Goal: Task Accomplishment & Management: Use online tool/utility

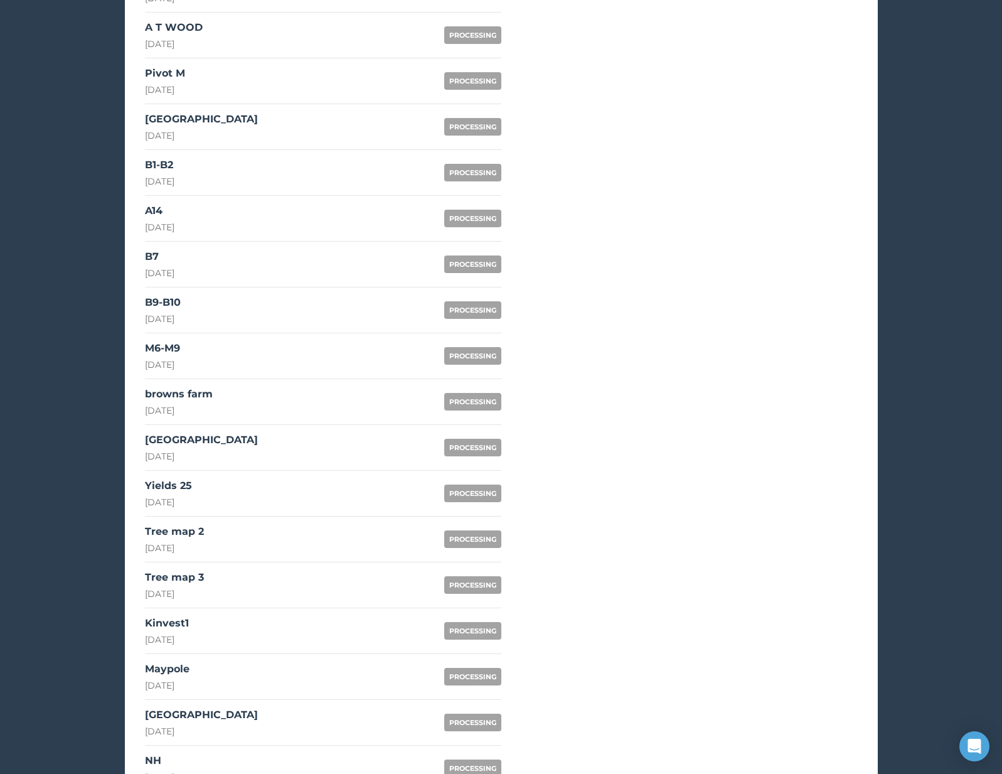
scroll to position [769, 0]
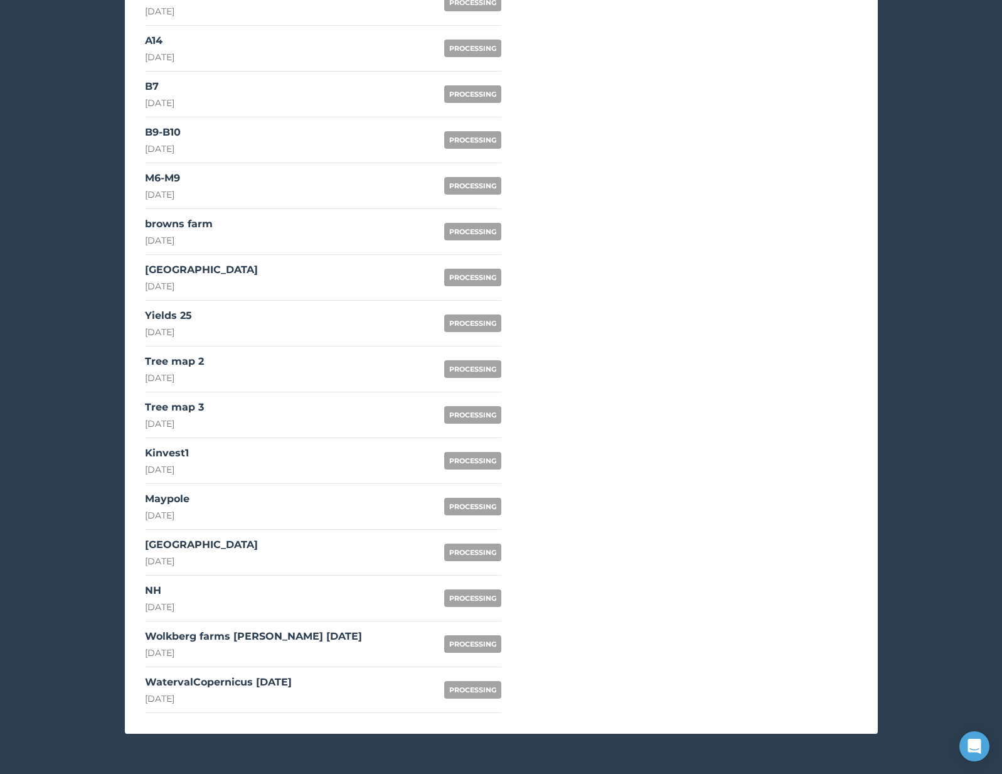
click at [235, 544] on link "[GEOGRAPHIC_DATA] [DATE] PROCESSING" at bounding box center [323, 553] width 356 height 46
click at [189, 504] on div "Maypole" at bounding box center [167, 498] width 45 height 15
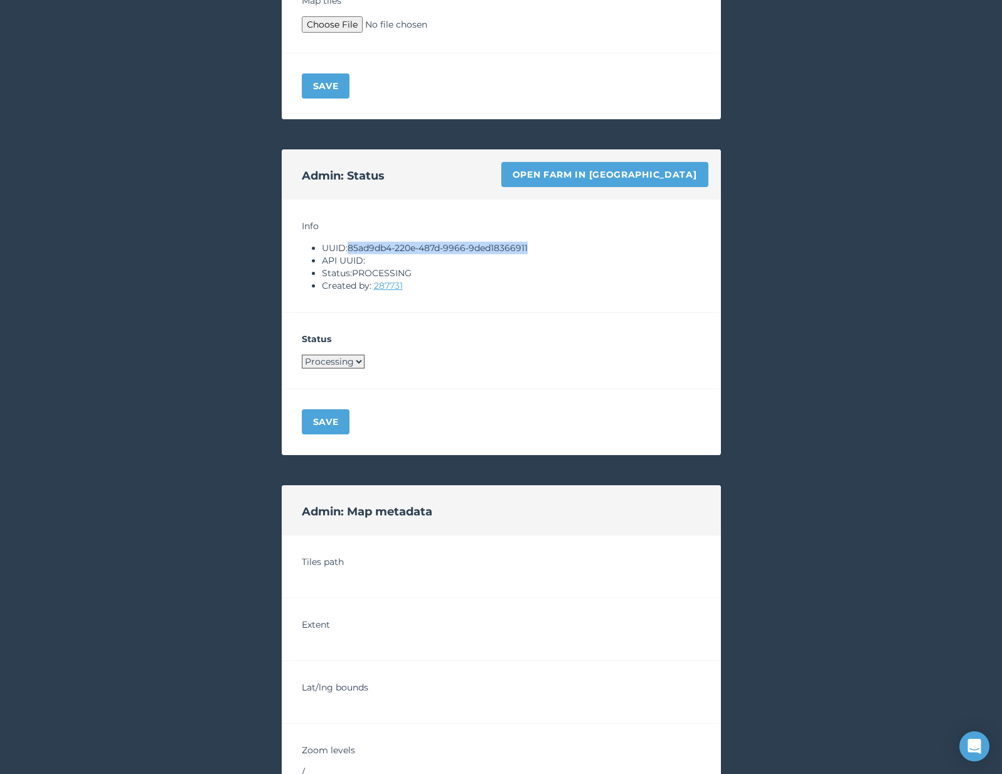
drag, startPoint x: 351, startPoint y: 247, endPoint x: 552, endPoint y: 247, distance: 201.4
click at [552, 247] on li "UUID: 85ad9db4-220e-487d-9966-9ded18366911" at bounding box center [511, 248] width 379 height 13
copy li "85ad9db4-220e-487d-9966-9ded18366911"
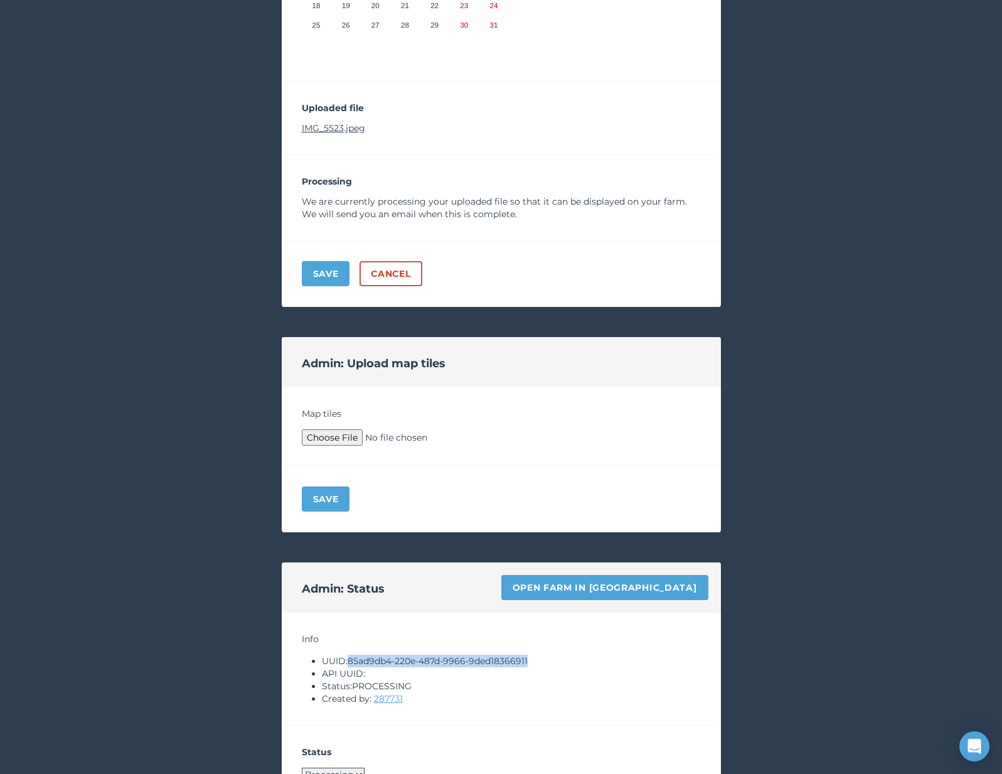
scroll to position [348, 0]
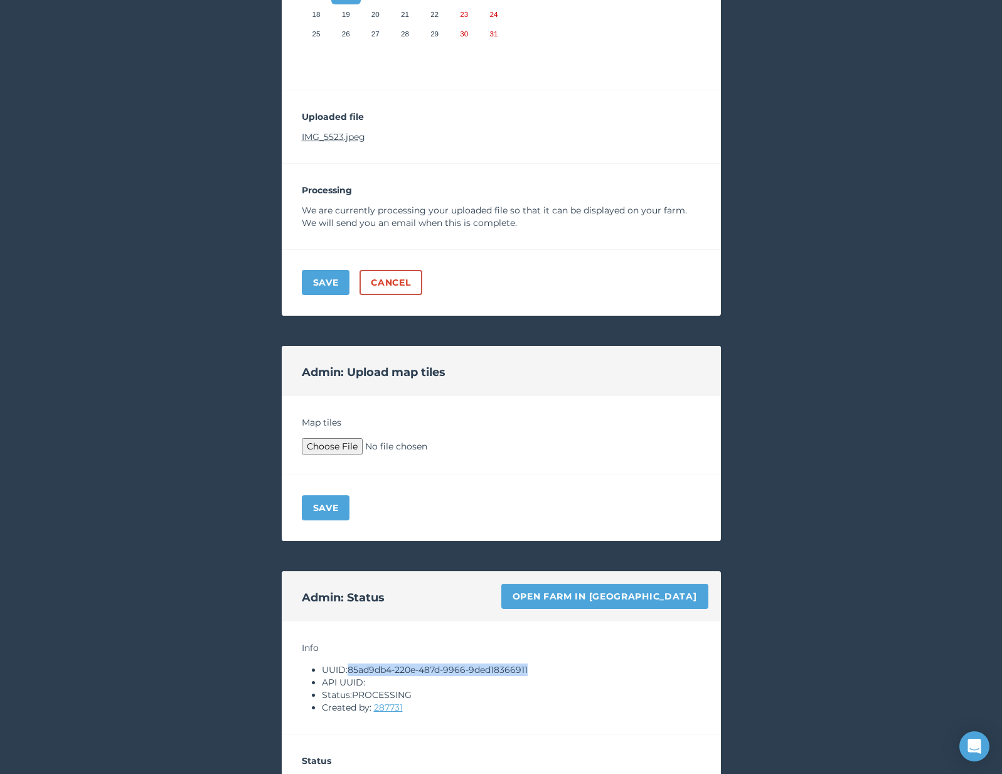
click at [346, 135] on link "IMG_5523.jpeg" at bounding box center [333, 136] width 63 height 11
click at [633, 600] on link "Open farm in [GEOGRAPHIC_DATA]" at bounding box center [604, 596] width 207 height 25
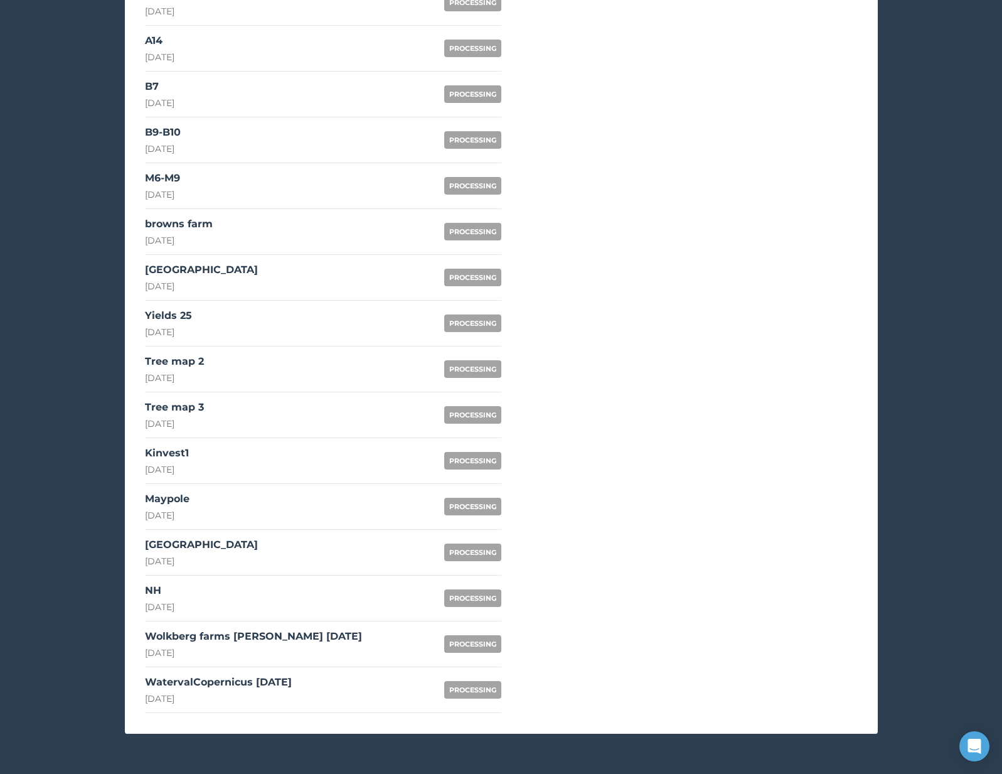
click at [216, 549] on div "[GEOGRAPHIC_DATA]" at bounding box center [201, 544] width 113 height 15
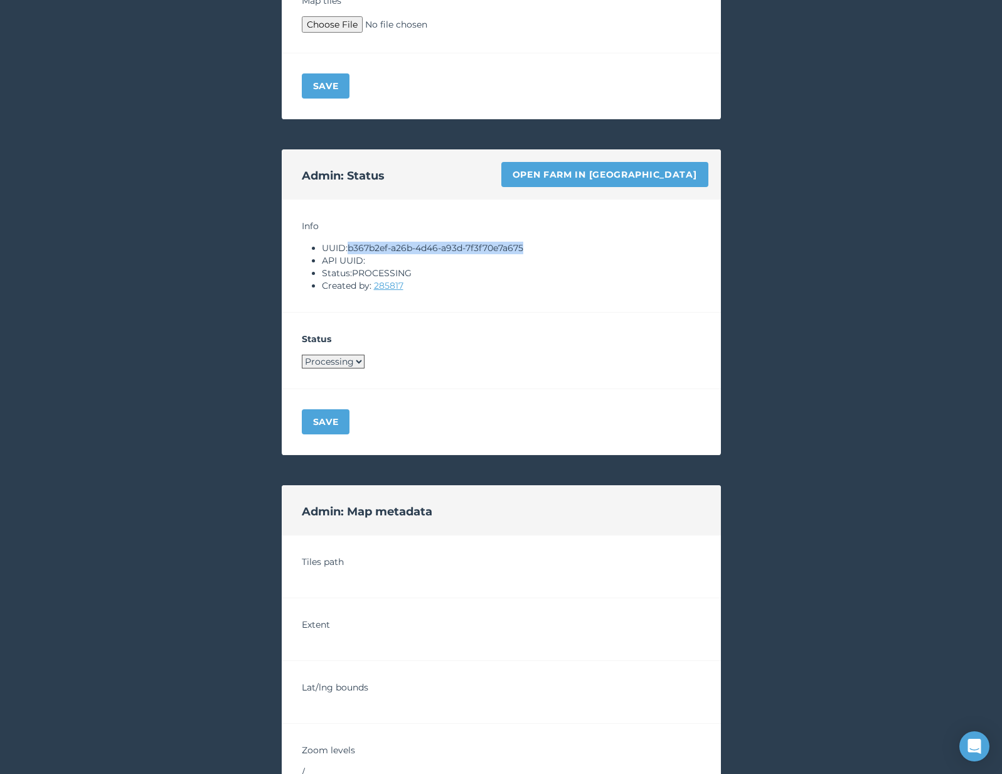
drag, startPoint x: 350, startPoint y: 248, endPoint x: 582, endPoint y: 251, distance: 232.2
click at [583, 251] on li "UUID: b367b2ef-a26b-4d46-a93d-7f3f70e7a675" at bounding box center [511, 248] width 379 height 13
copy li "b367b2ef-a26b-4d46-a93d-7f3f70e7a675"
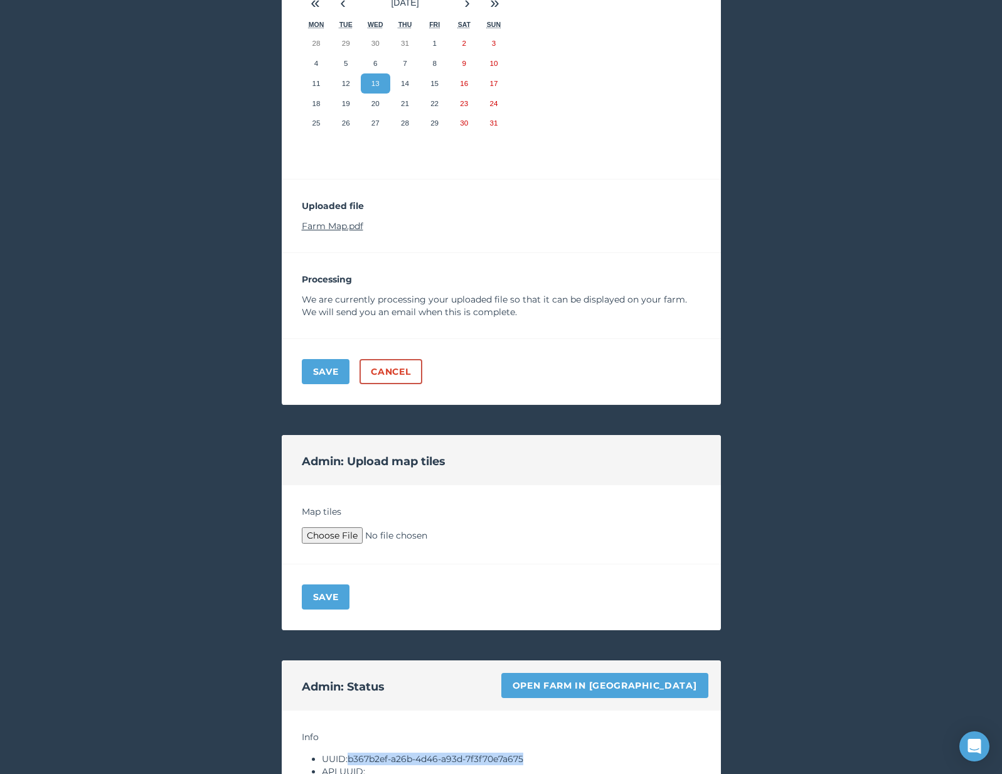
click at [330, 223] on link "Farm Map.pdf" at bounding box center [332, 225] width 61 height 11
click at [612, 680] on link "Open farm in [GEOGRAPHIC_DATA]" at bounding box center [604, 685] width 207 height 25
type input "C:\fakepath\Archive.zip"
click at [333, 589] on button "Save" at bounding box center [326, 596] width 48 height 25
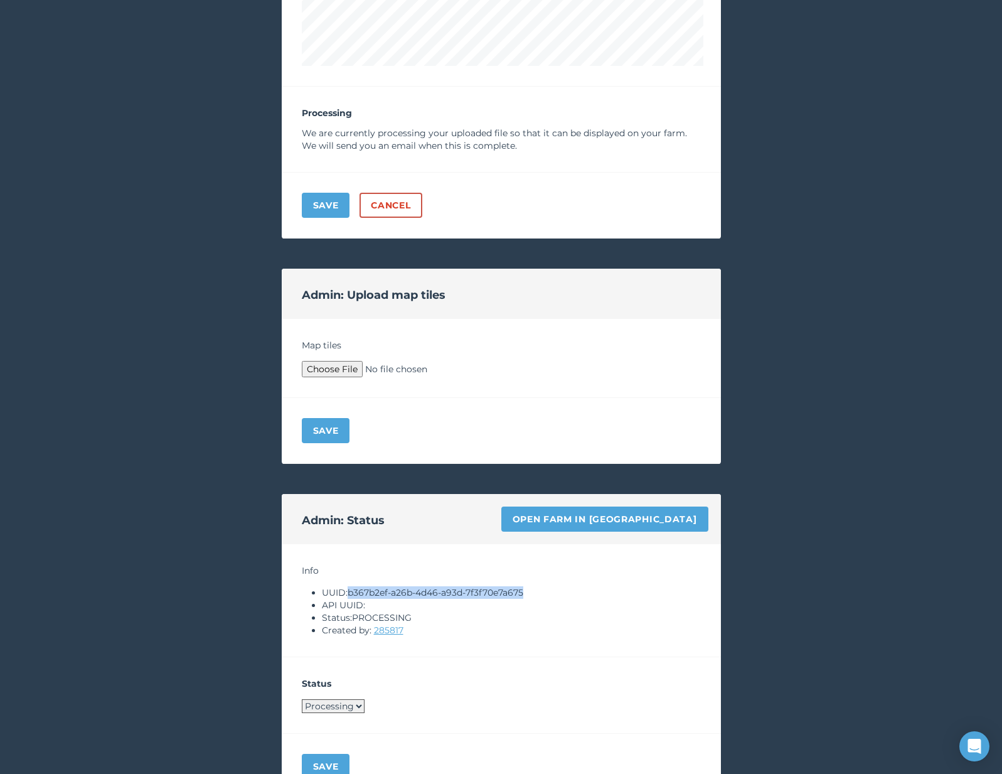
scroll to position [882, 0]
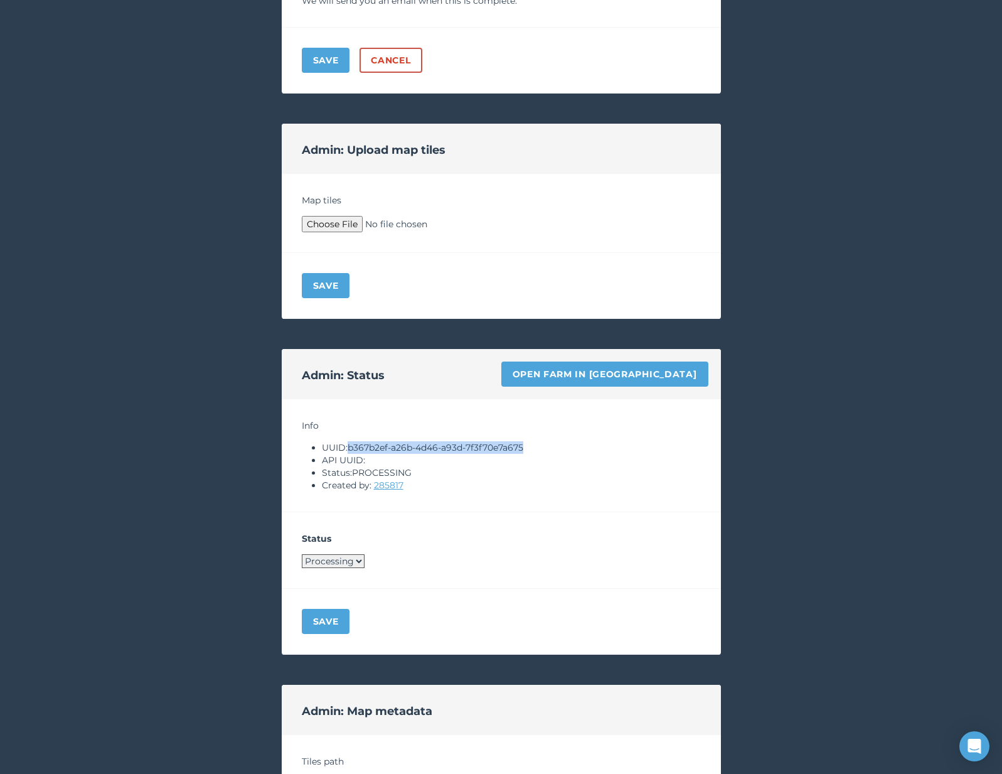
click at [344, 566] on select "Processing Live Archived" at bounding box center [333, 561] width 63 height 14
select select "LIVE"
click at [333, 616] on button "Save" at bounding box center [326, 621] width 48 height 25
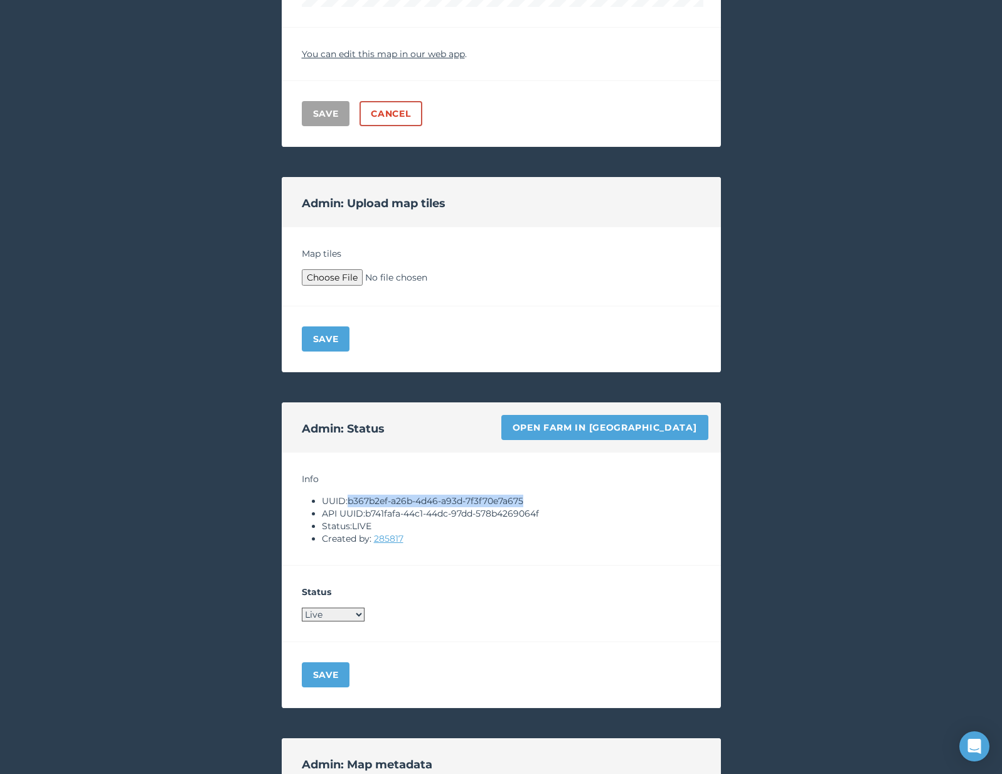
scroll to position [0, 0]
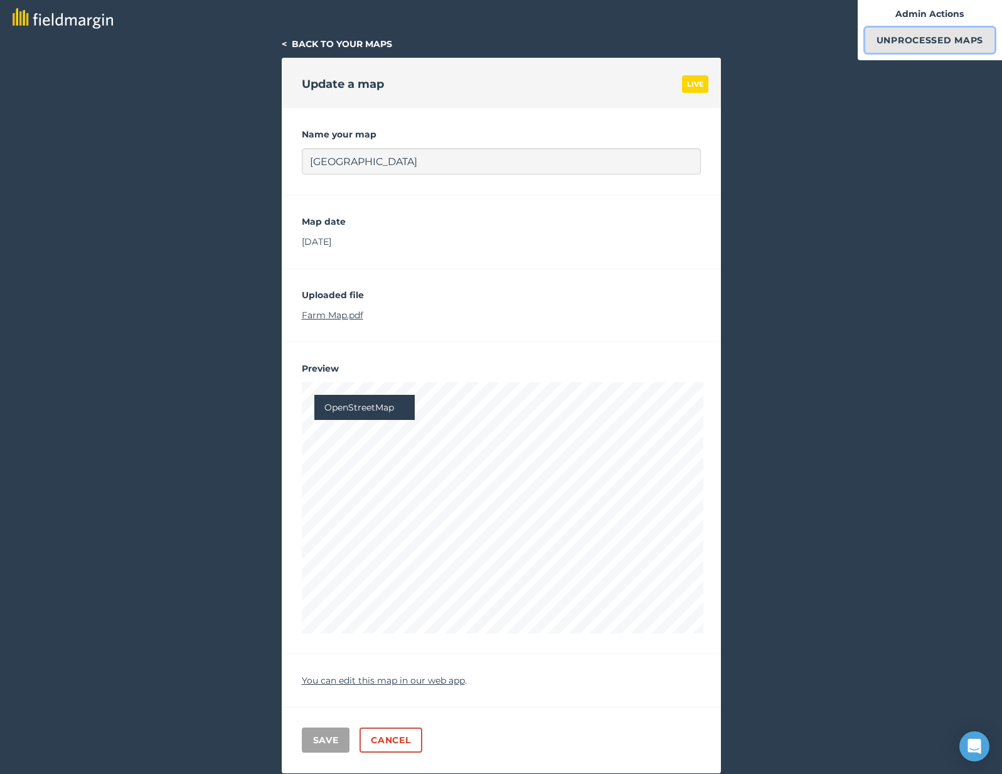
click at [891, 49] on link "Unprocessed Maps" at bounding box center [929, 40] width 129 height 25
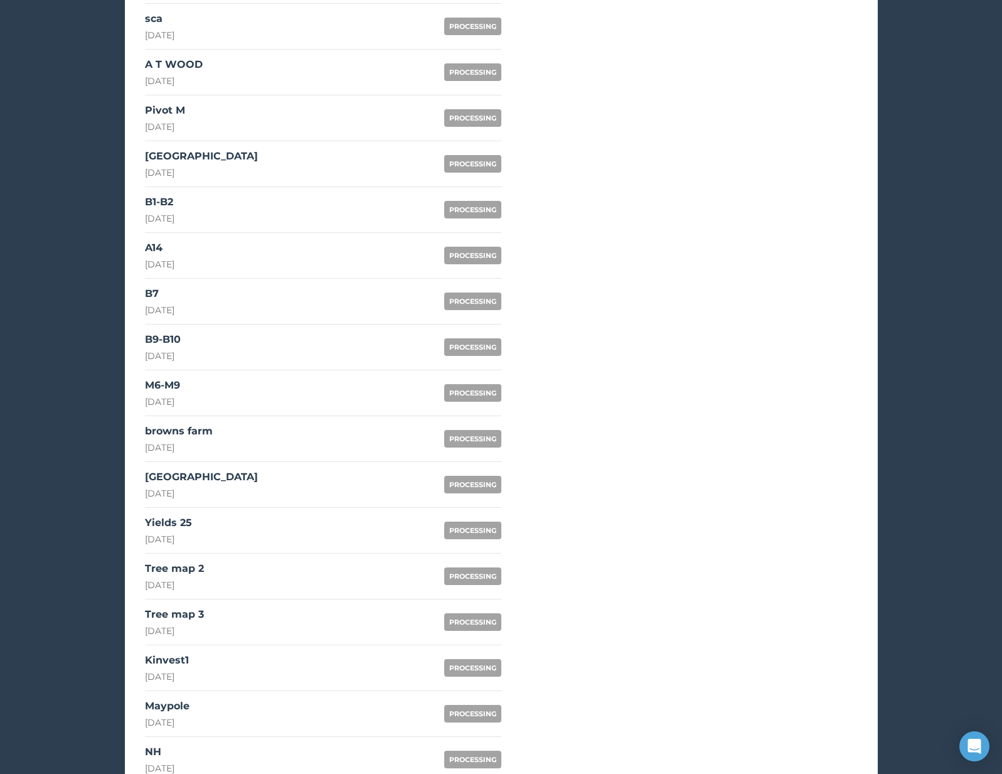
scroll to position [769, 0]
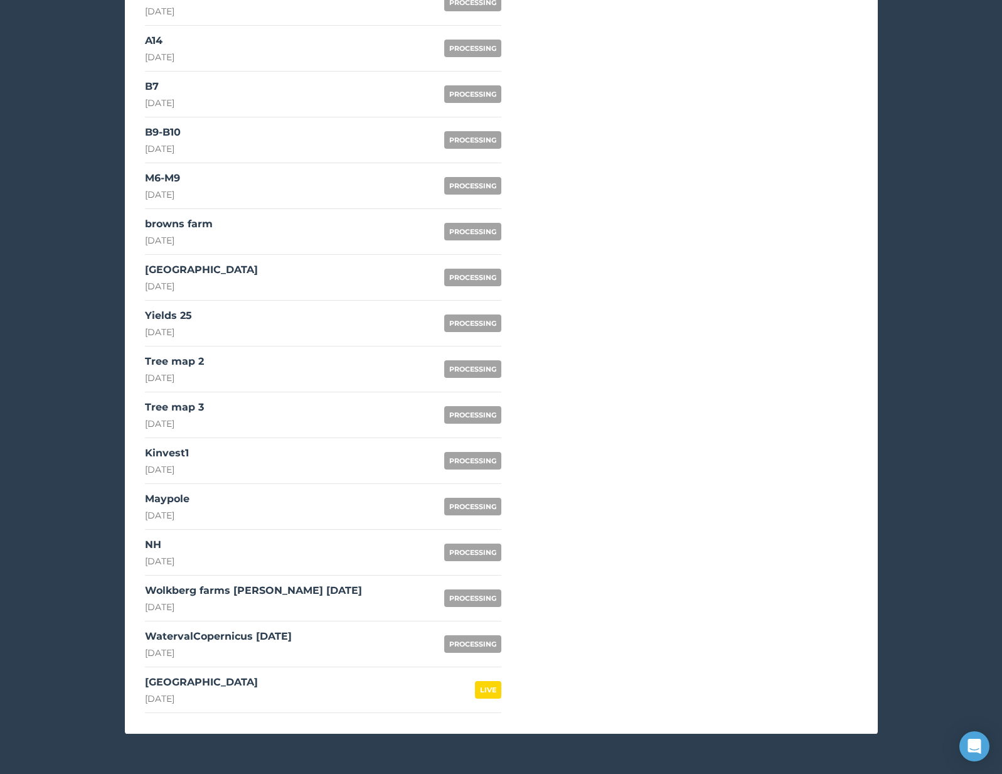
click at [245, 551] on link "NH [DATE] PROCESSING" at bounding box center [323, 553] width 356 height 46
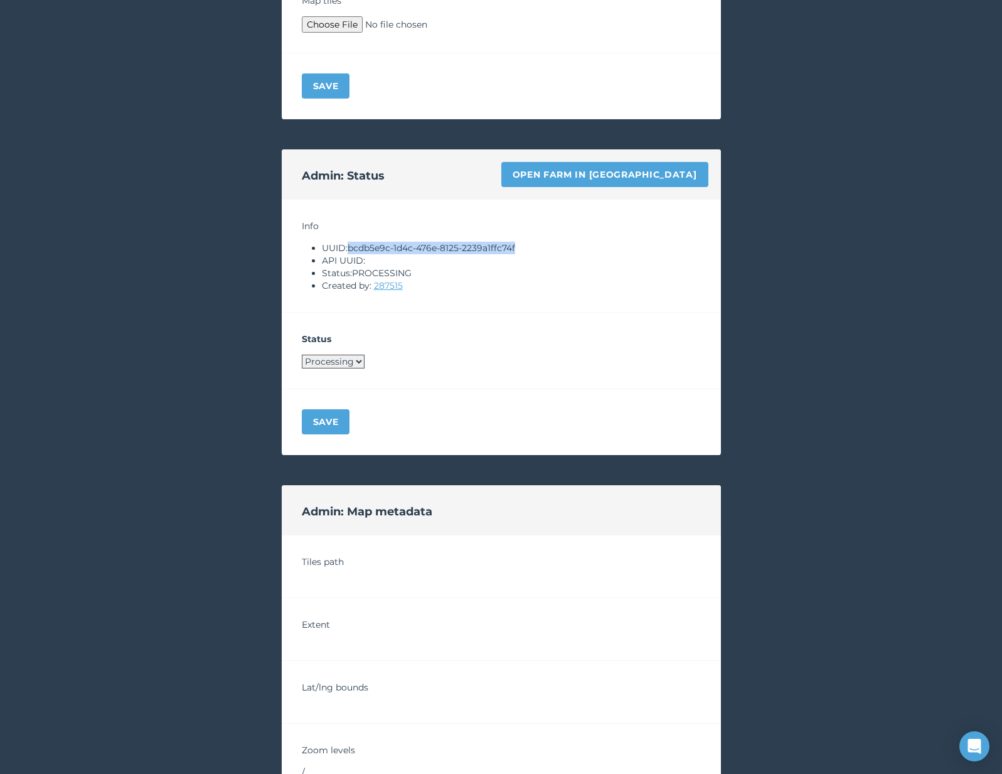
drag, startPoint x: 351, startPoint y: 247, endPoint x: 526, endPoint y: 246, distance: 175.1
click at [526, 246] on li "UUID: bcdb5e9c-1d4c-476e-8125-2239a1ffc74f" at bounding box center [511, 248] width 379 height 13
copy li "bcdb5e9c-1d4c-476e-8125-2239a1ffc74f"
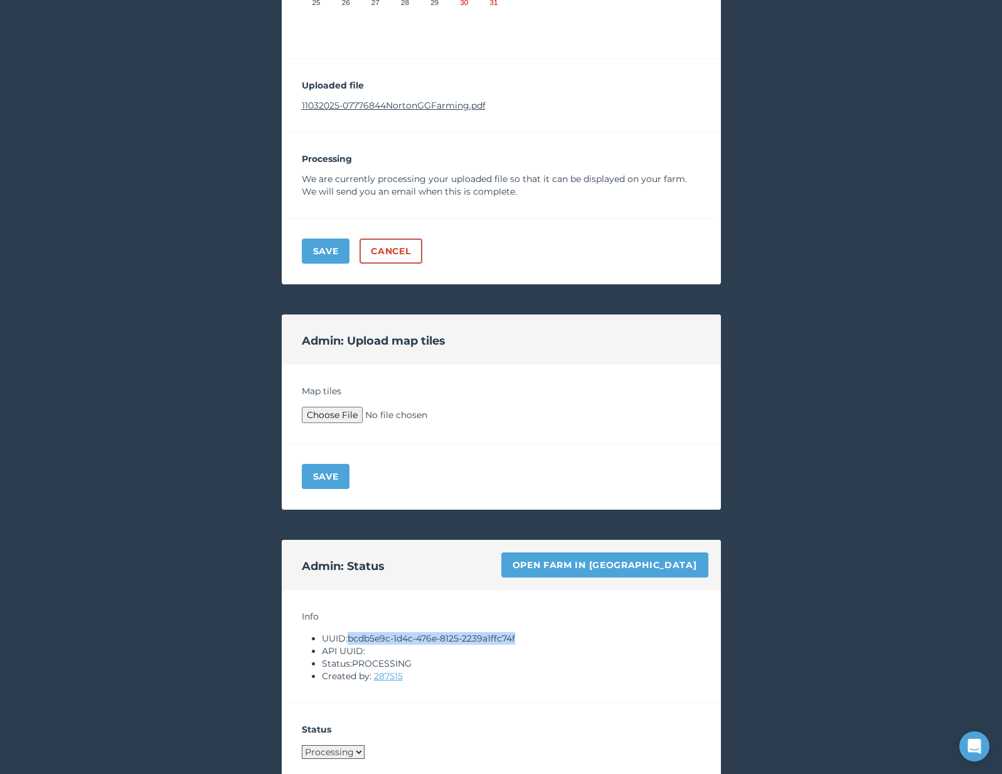
scroll to position [302, 0]
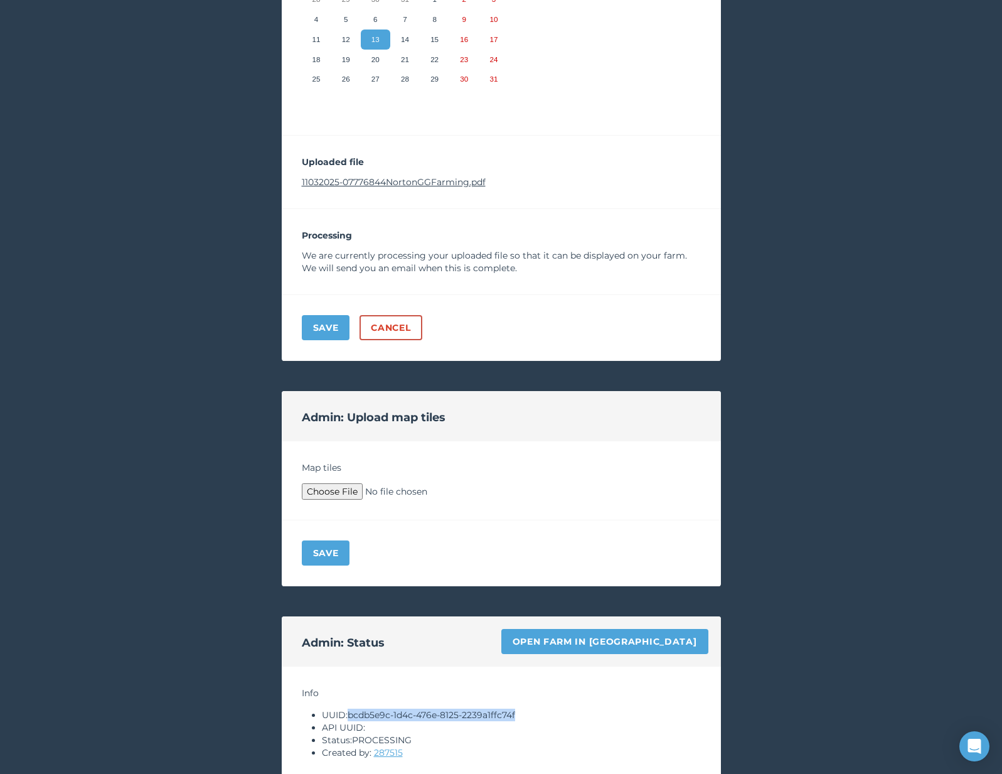
click at [408, 184] on link "11032025-07776844NortonGGFarming.pdf" at bounding box center [394, 181] width 184 height 11
click at [611, 666] on div "Info UUID: bcdb5e9c-1d4c-476e-8125-2239a1ffc74f API UUID: Status: PROCESSING Cr…" at bounding box center [501, 722] width 439 height 113
click at [611, 636] on link "Open farm in [GEOGRAPHIC_DATA]" at bounding box center [604, 641] width 207 height 25
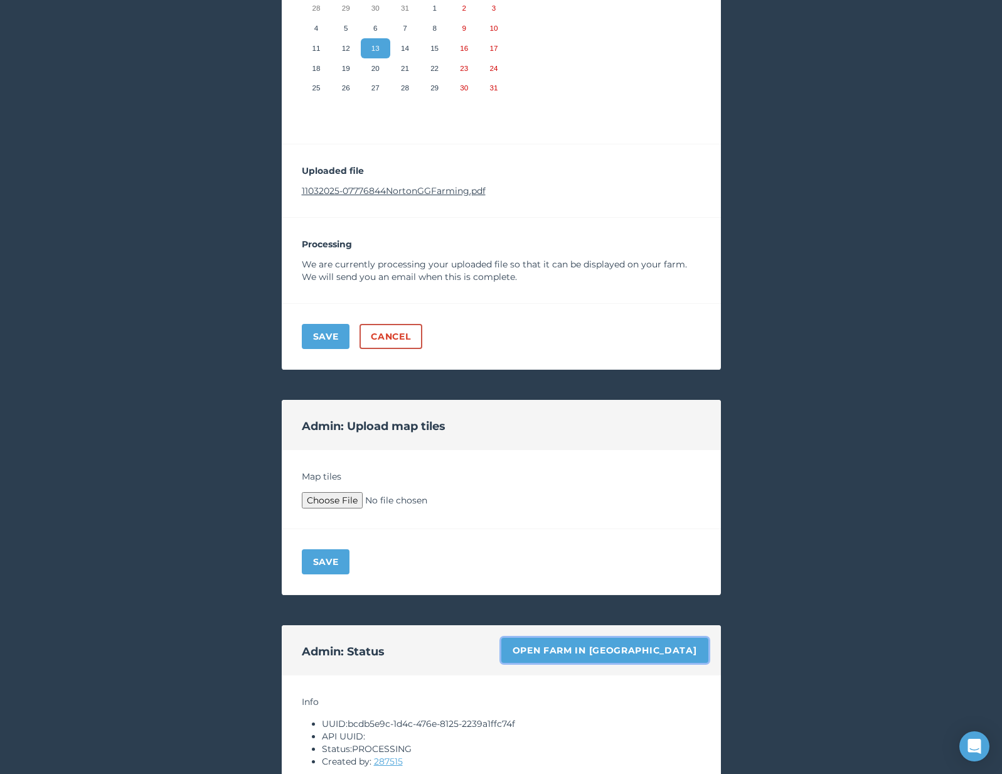
scroll to position [292, 0]
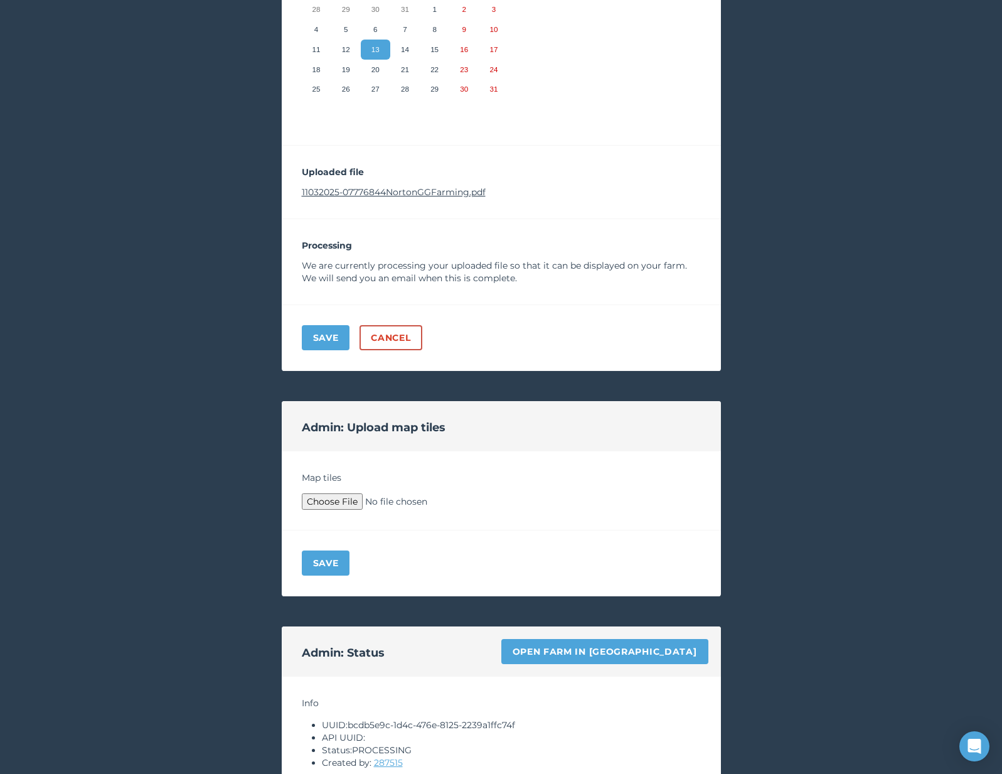
type input "C:\fakepath\Archive.zip"
click at [336, 560] on button "Save" at bounding box center [326, 562] width 48 height 25
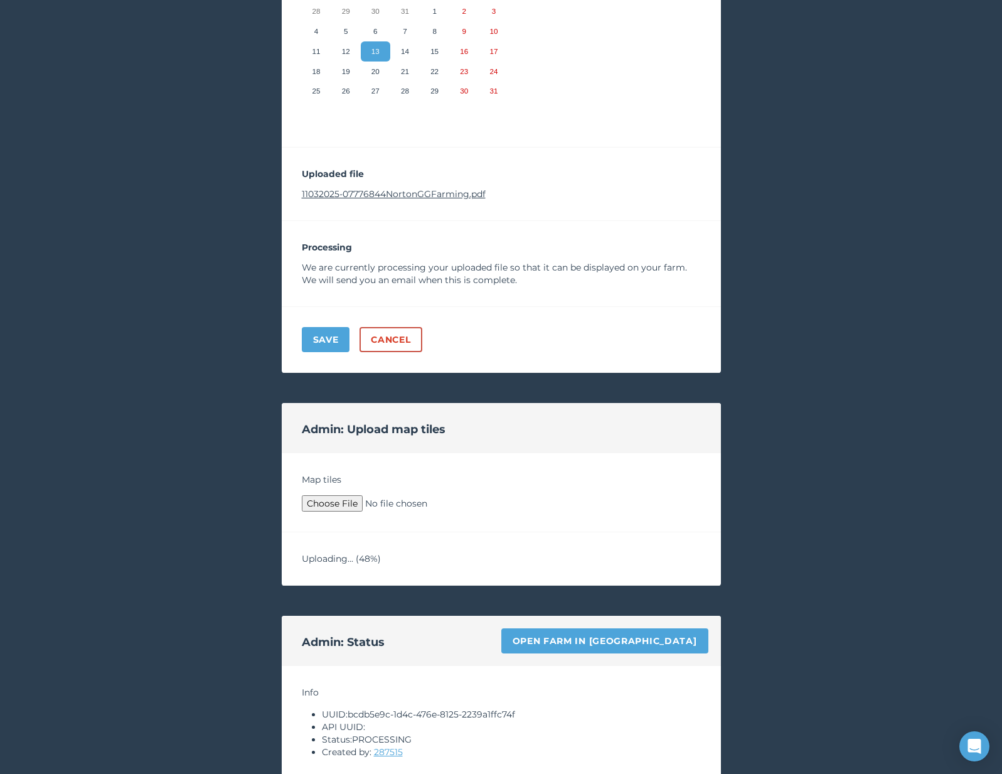
scroll to position [334, 0]
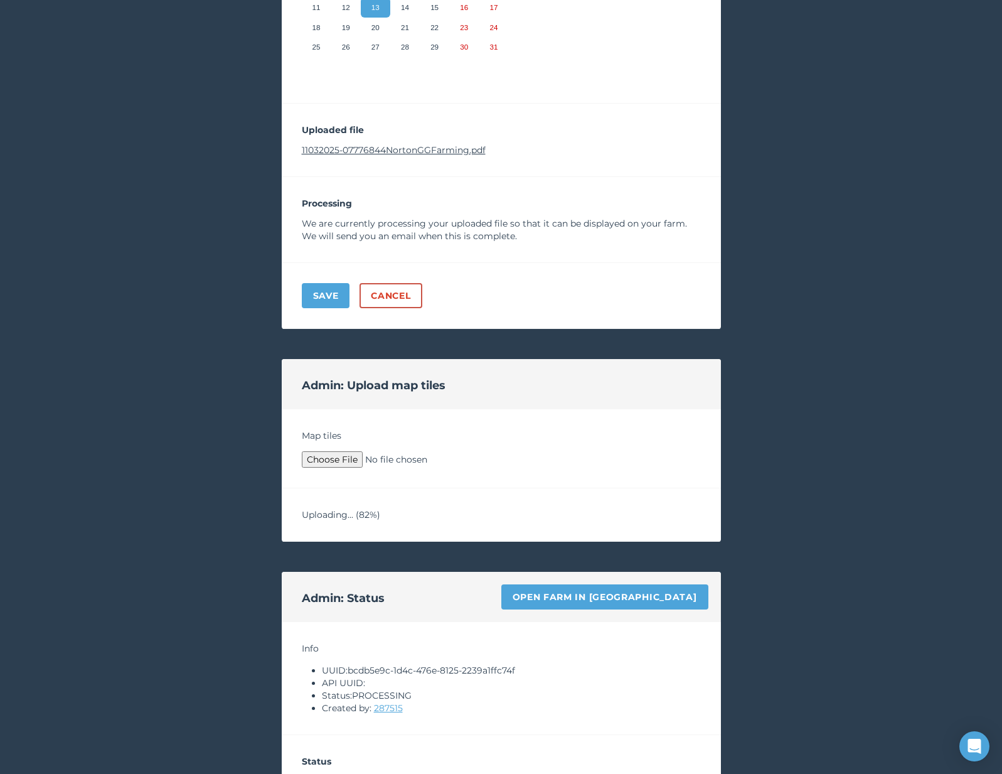
click at [196, 530] on div "< Back to your maps Update a map PROCESSING Name your map NH Set map date Selec…" at bounding box center [501, 535] width 1002 height 1664
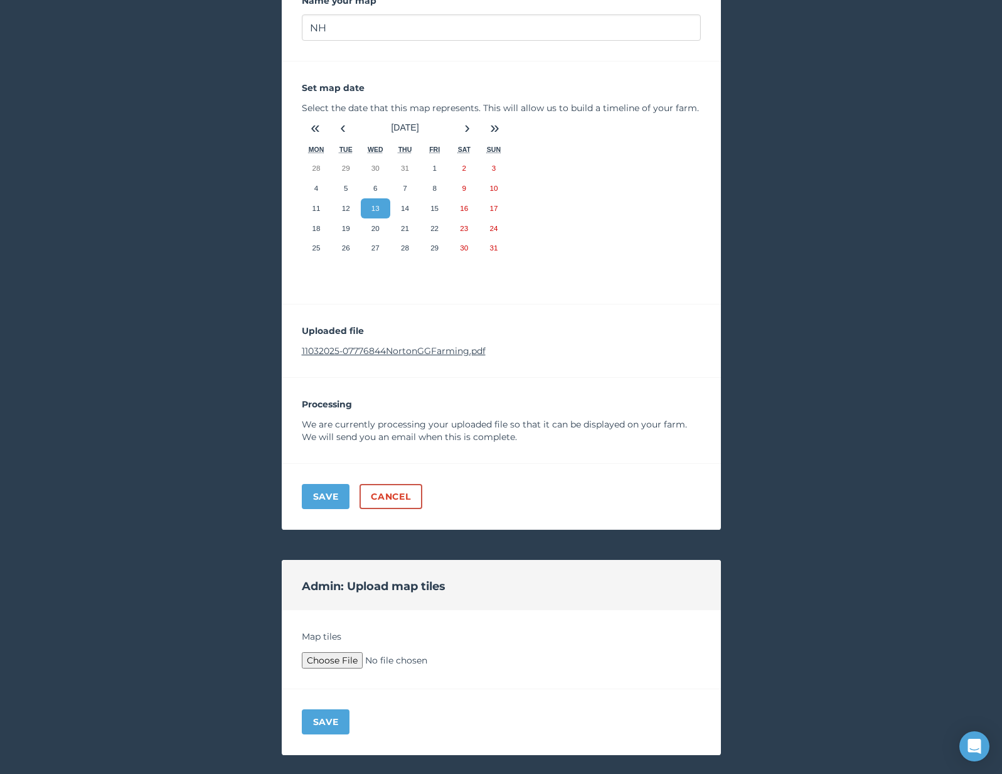
scroll to position [137, 0]
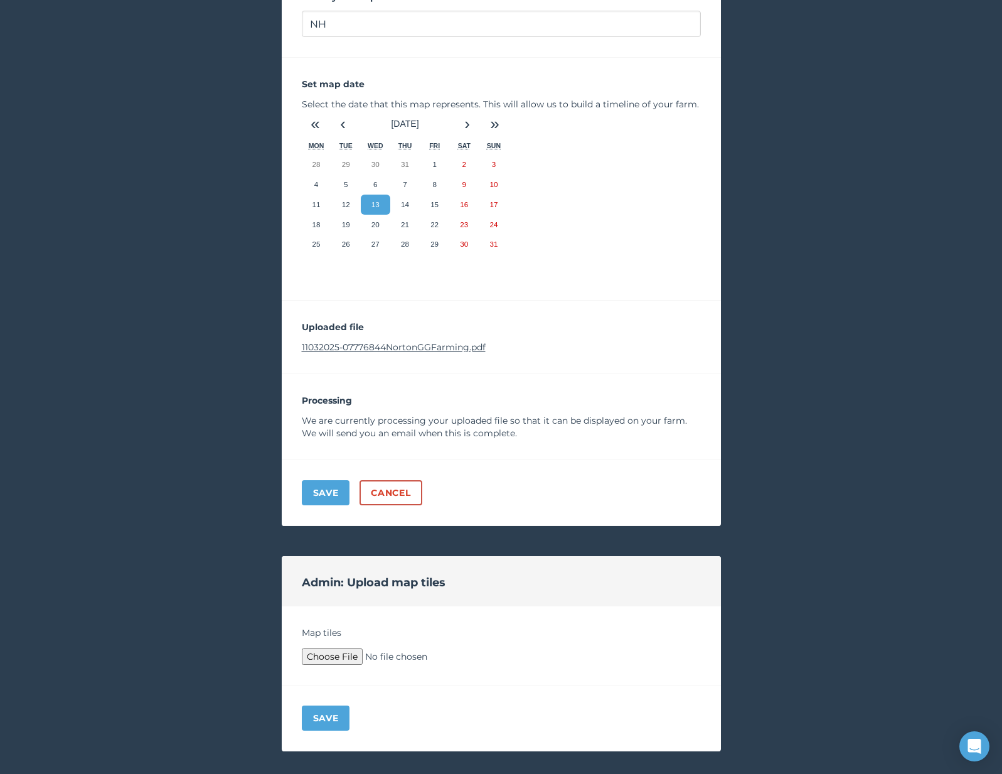
type input "C:\fakepath\Archive.zip"
click at [323, 735] on div "Save" at bounding box center [501, 718] width 439 height 66
click at [323, 719] on button "Save" at bounding box center [326, 717] width 48 height 25
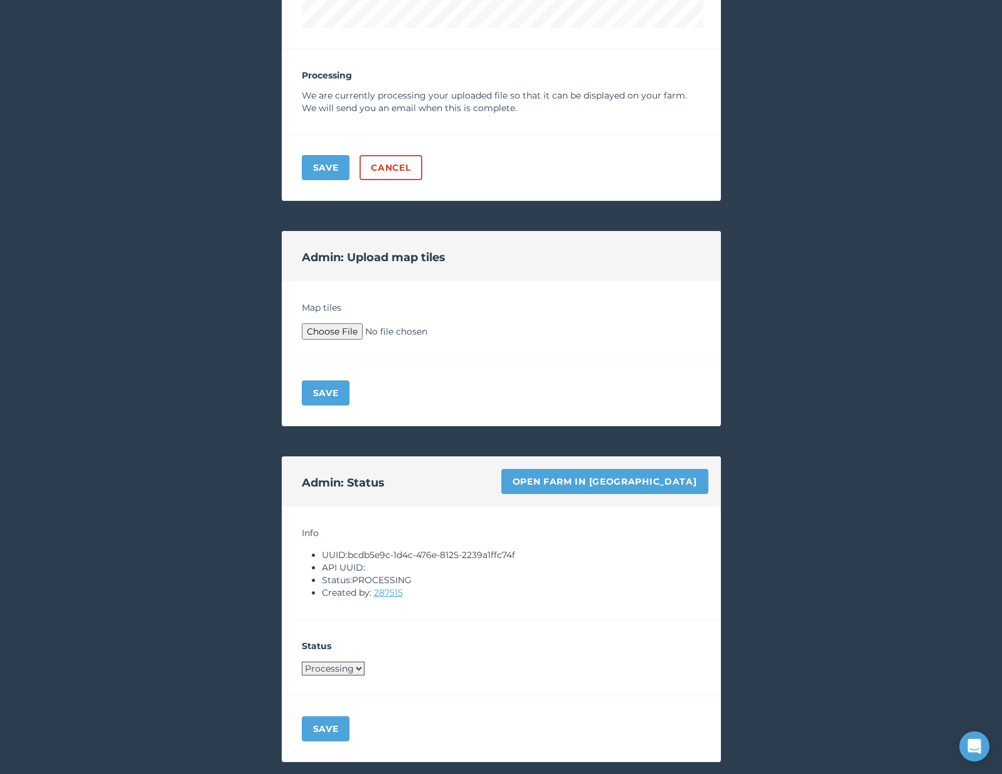
scroll to position [888, 0]
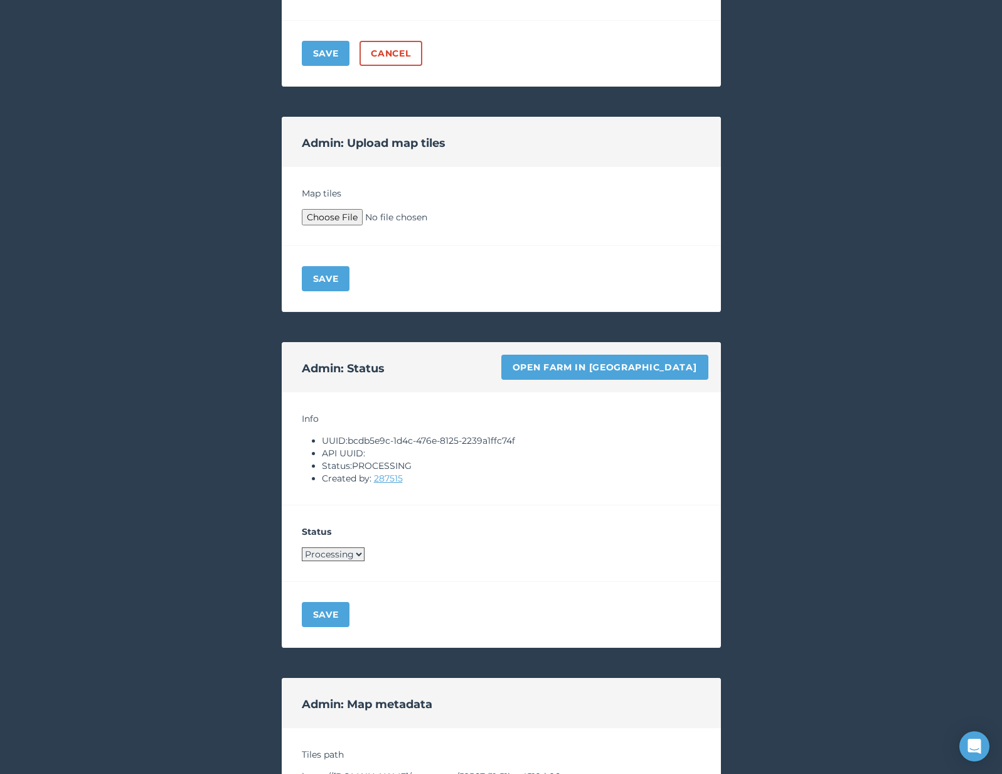
click at [348, 556] on select "Processing Live Archived" at bounding box center [333, 554] width 63 height 14
select select "LIVE"
click at [328, 612] on button "Save" at bounding box center [326, 614] width 48 height 25
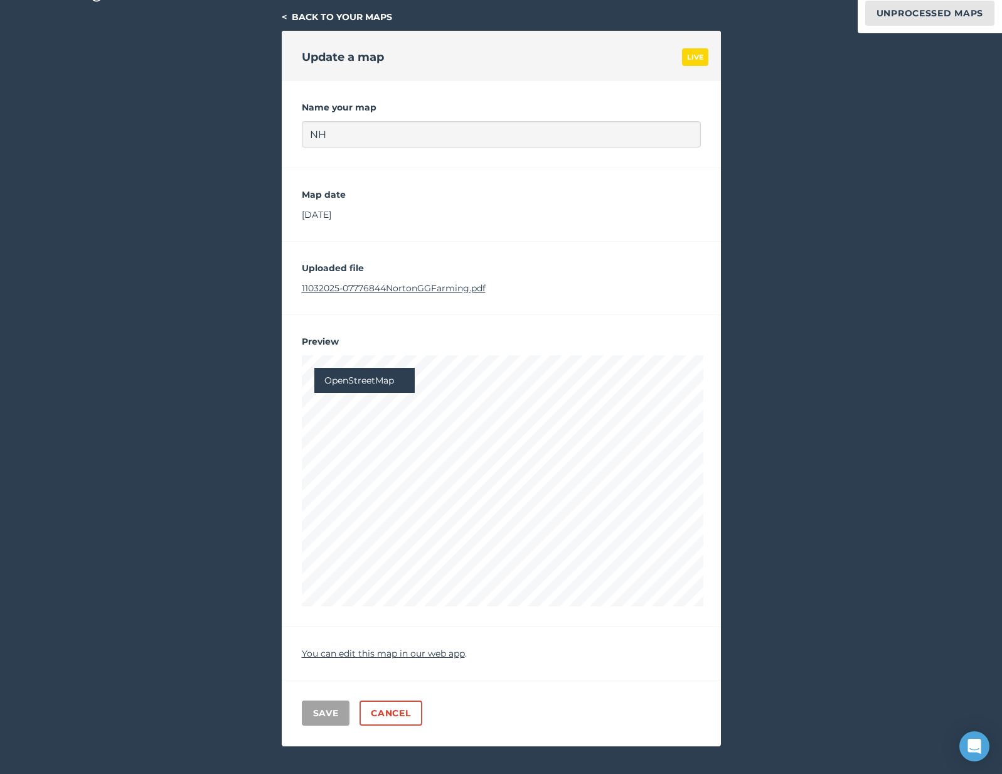
scroll to position [0, 0]
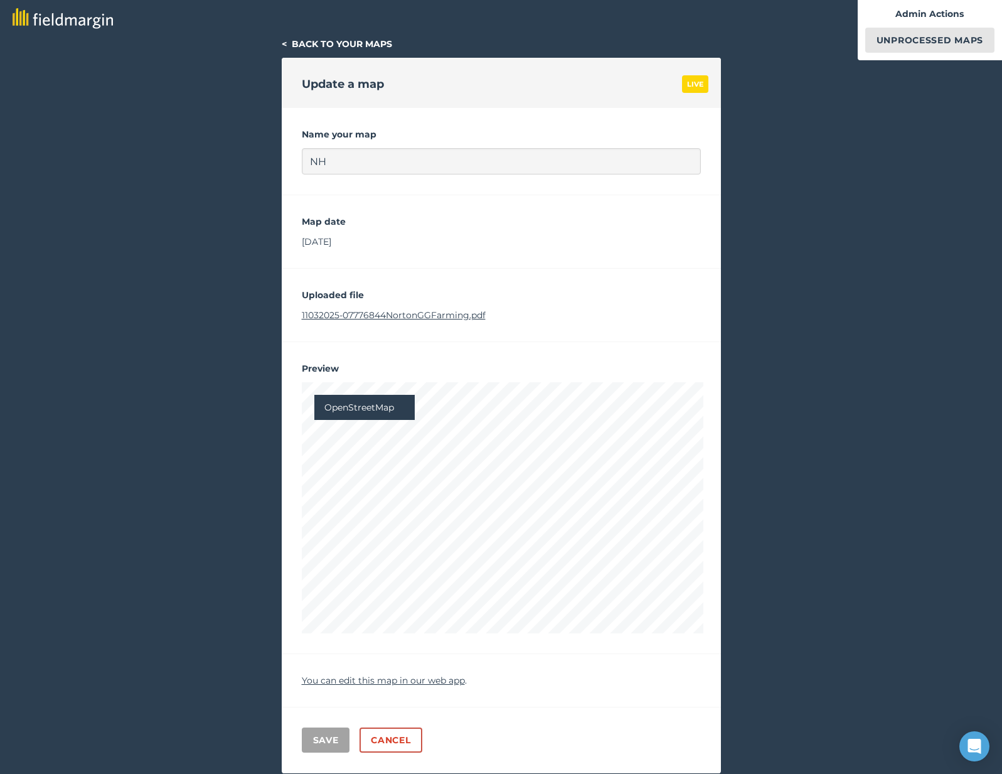
click at [904, 39] on link "Unprocessed Maps" at bounding box center [929, 40] width 129 height 25
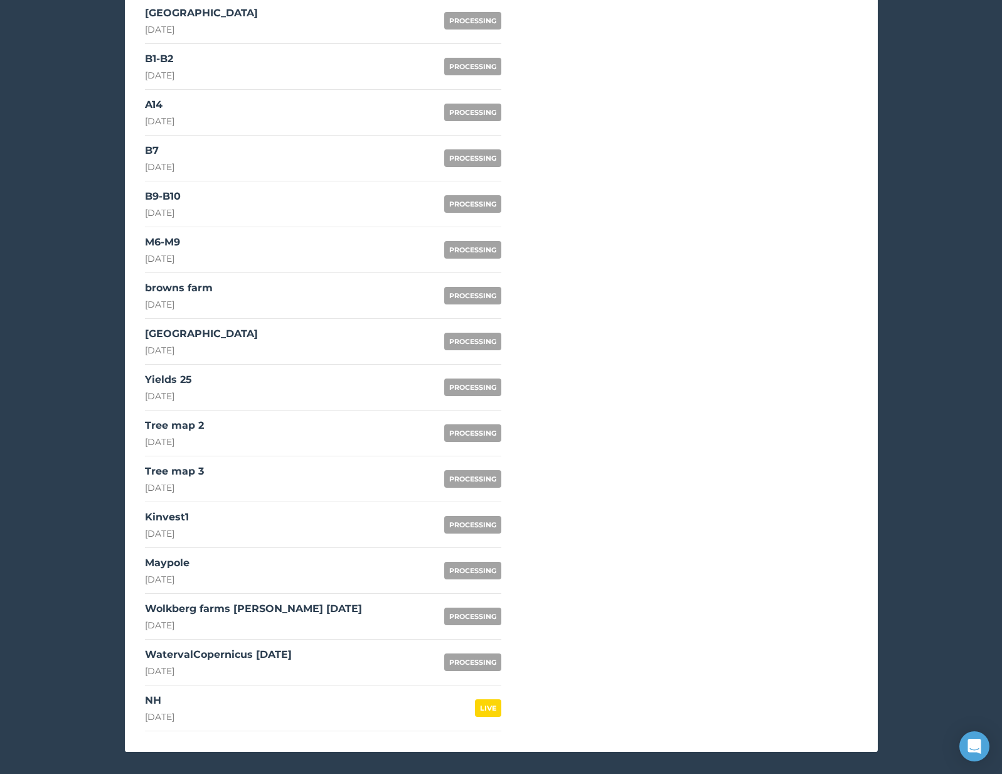
scroll to position [723, 0]
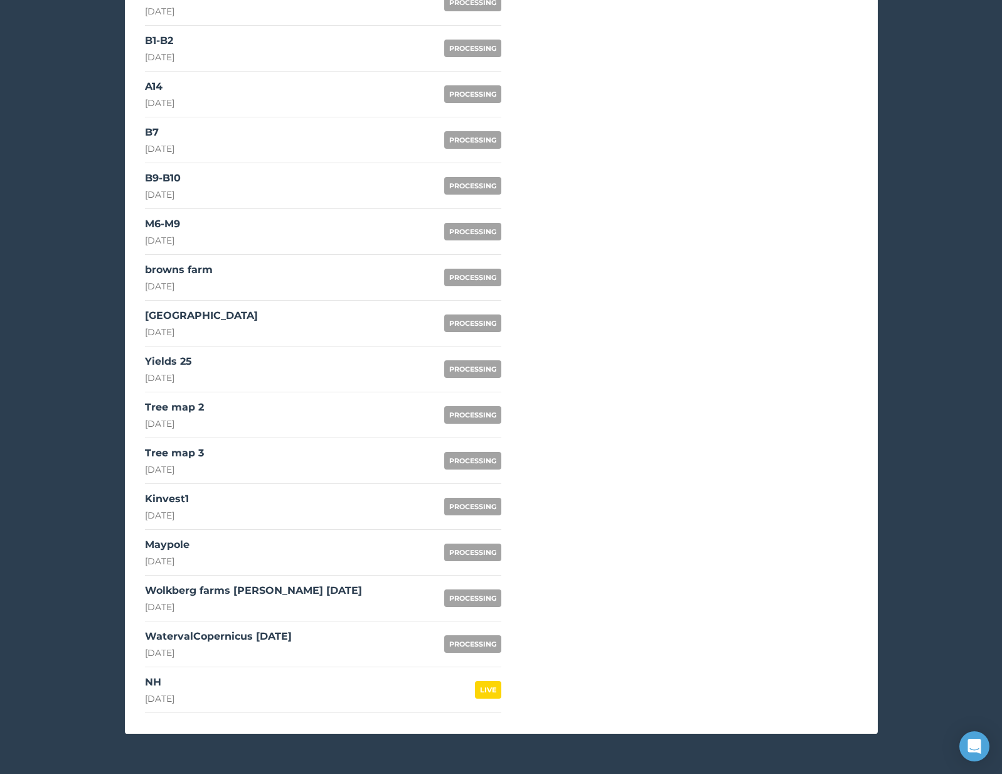
click at [275, 592] on div "Wolkberg farms [PERSON_NAME] [DATE]" at bounding box center [253, 590] width 217 height 15
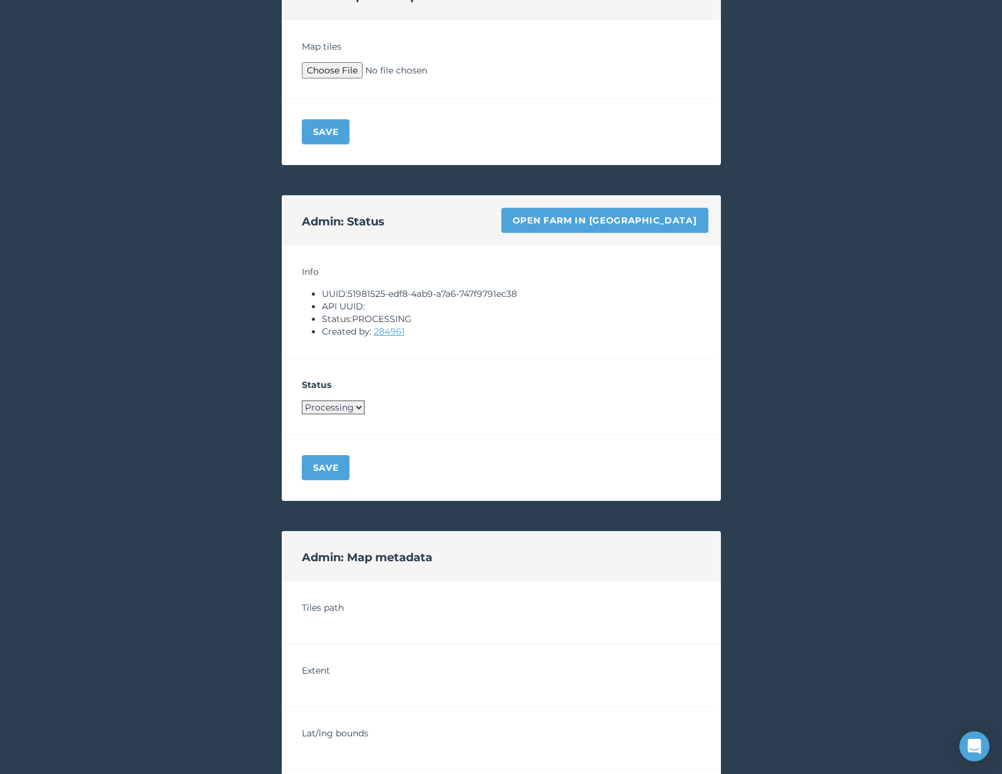
drag, startPoint x: 352, startPoint y: 293, endPoint x: 531, endPoint y: 291, distance: 178.8
click at [531, 291] on li "UUID: 51981525-edf8-4ab9-a7a6-747f9791ec38" at bounding box center [511, 293] width 379 height 13
drag, startPoint x: 351, startPoint y: 294, endPoint x: 528, endPoint y: 297, distance: 176.3
click at [528, 298] on li "UUID: 51981525-edf8-4ab9-a7a6-747f9791ec38" at bounding box center [511, 293] width 379 height 13
copy li "51981525-edf8-4ab9-a7a6-747f9791ec38"
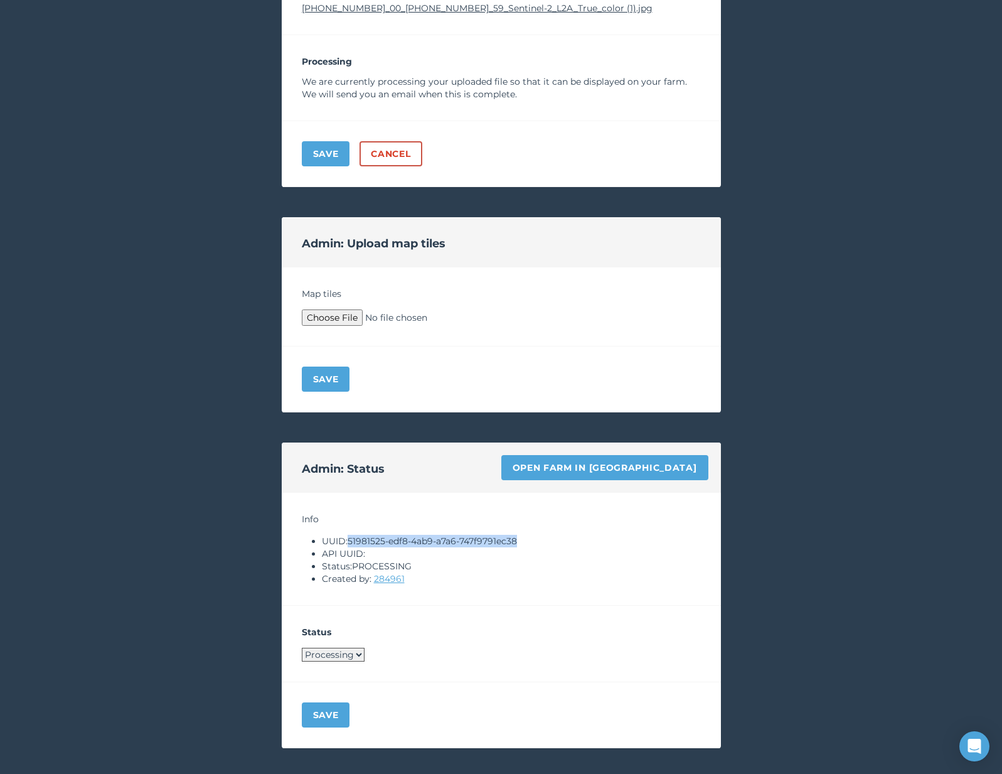
scroll to position [278, 0]
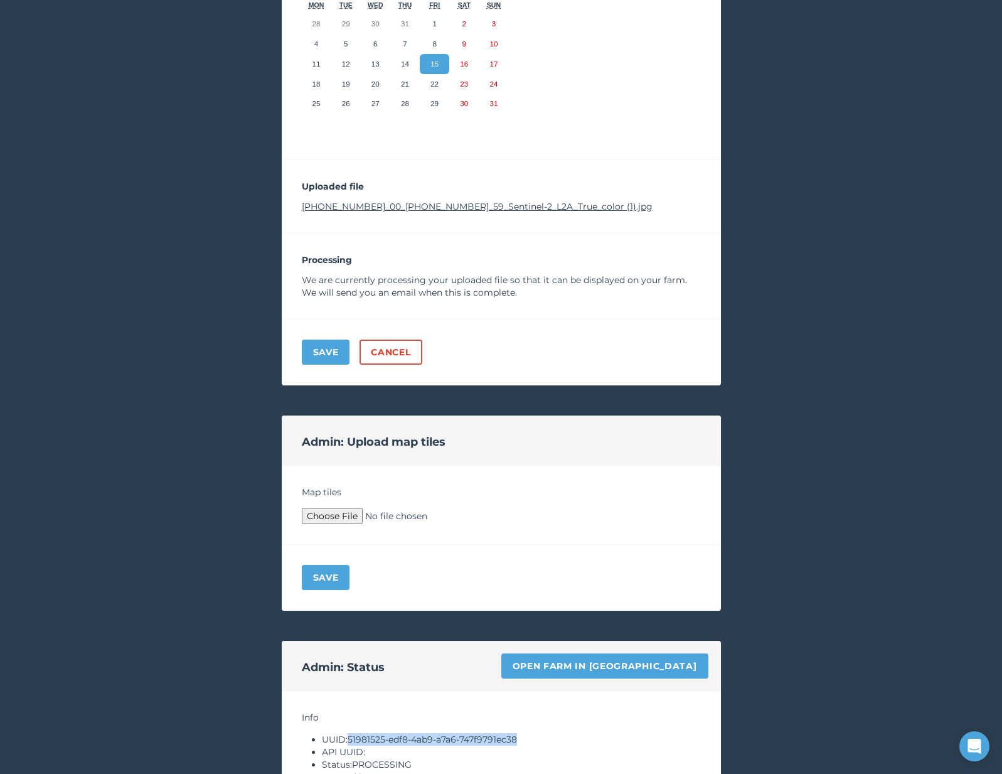
click at [430, 201] on link "2025-08-03-00_00_2025-08-03-23_59_Sentinel-2_L2A_True_color (1).jpg" at bounding box center [477, 206] width 351 height 11
click at [634, 672] on link "Open farm in [GEOGRAPHIC_DATA]" at bounding box center [604, 665] width 207 height 25
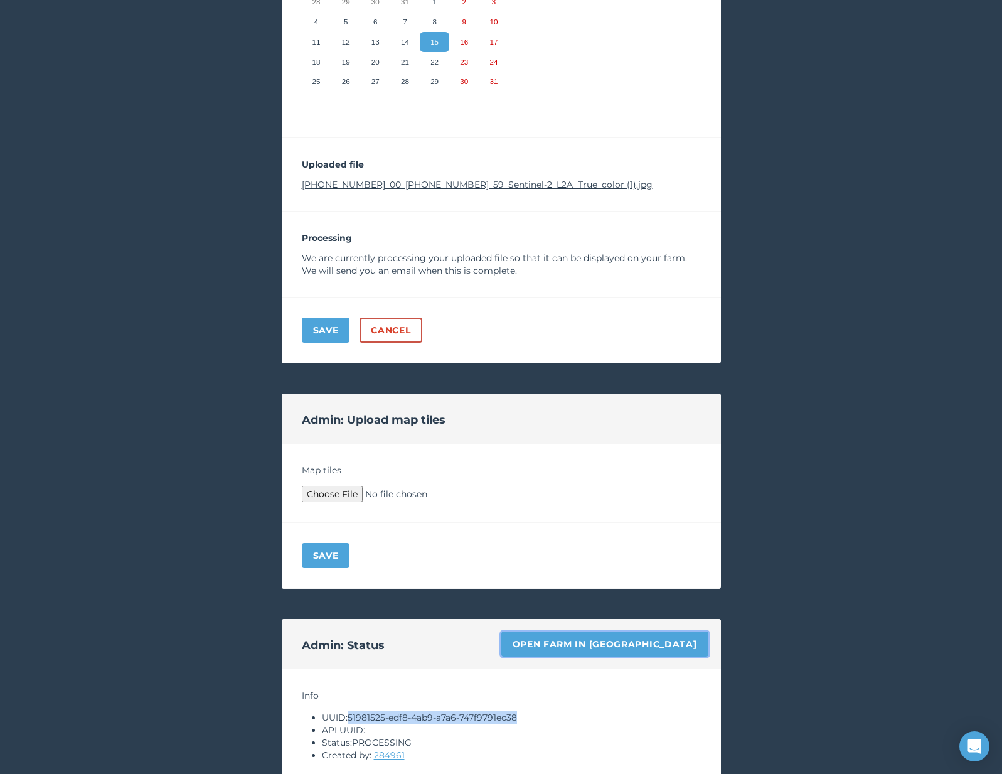
scroll to position [331, 0]
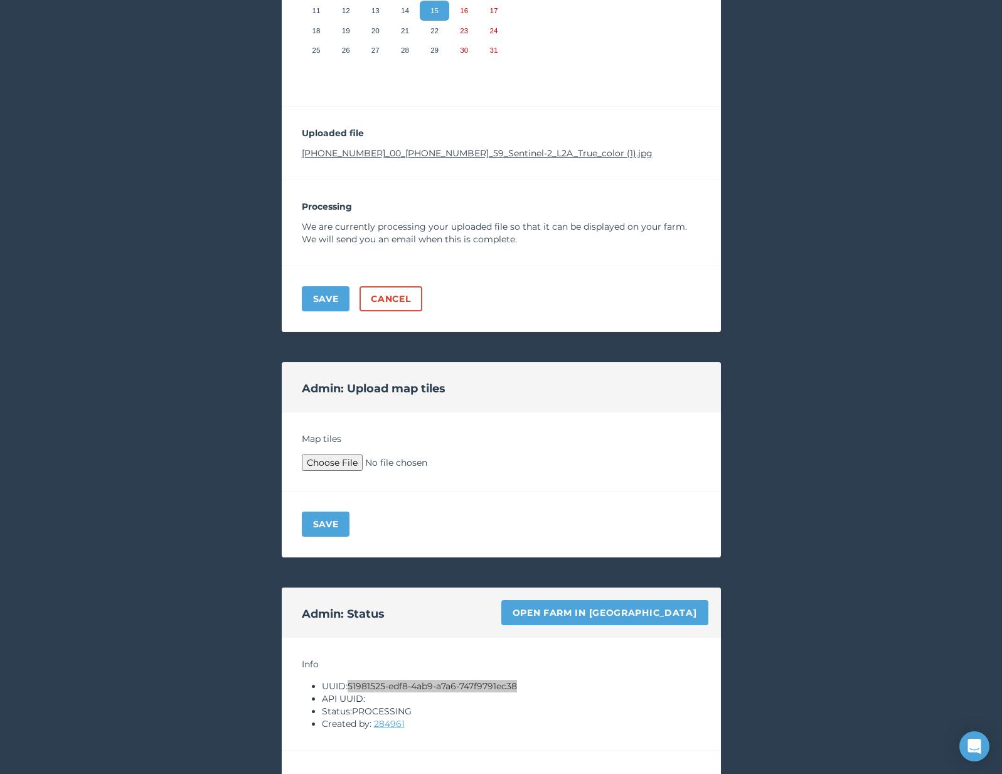
type input "C:\fakepath\Archive.zip"
click at [338, 525] on button "Save" at bounding box center [326, 523] width 48 height 25
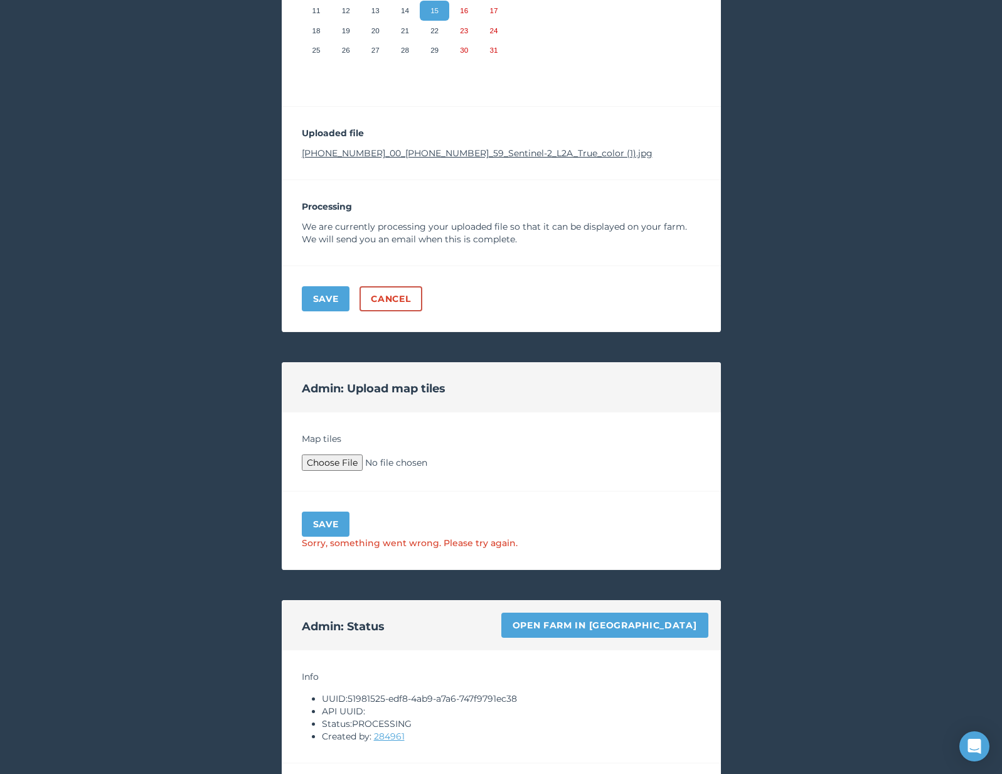
click at [192, 500] on div "< Back to your maps Update a map PROCESSING Name your map Wolkberg farms Copern…" at bounding box center [501, 550] width 1002 height 1689
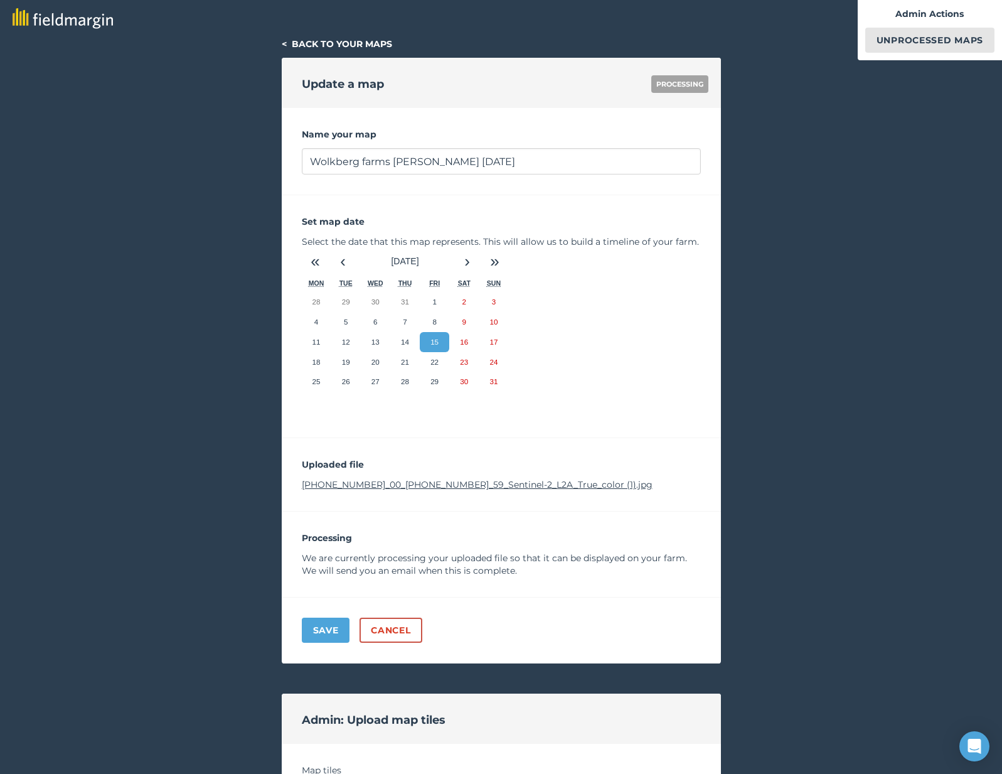
scroll to position [341, 0]
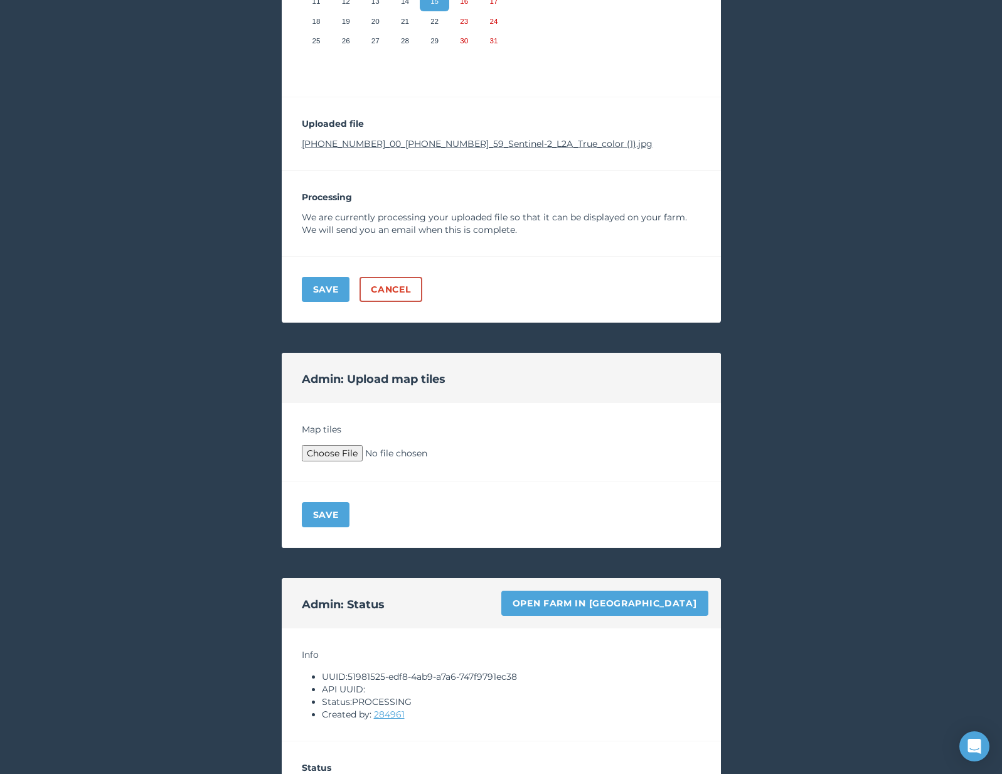
type input "C:\fakepath\Archive.zip"
click at [333, 493] on div "Save" at bounding box center [501, 515] width 439 height 66
click at [321, 520] on button "Save" at bounding box center [326, 514] width 48 height 25
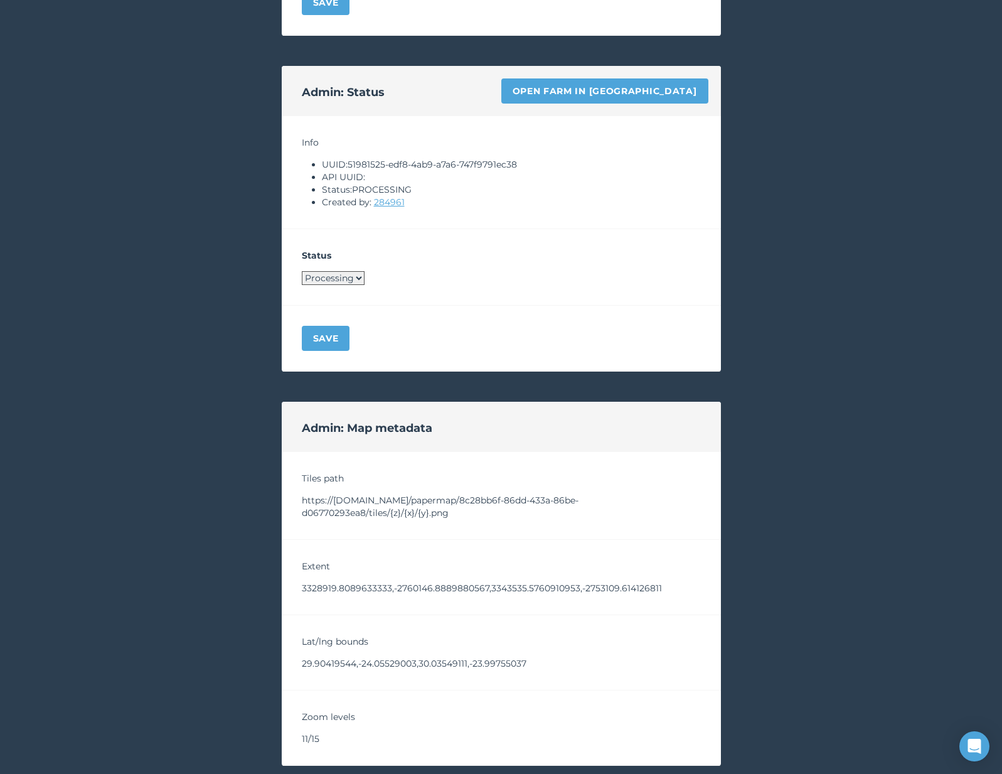
scroll to position [1190, 0]
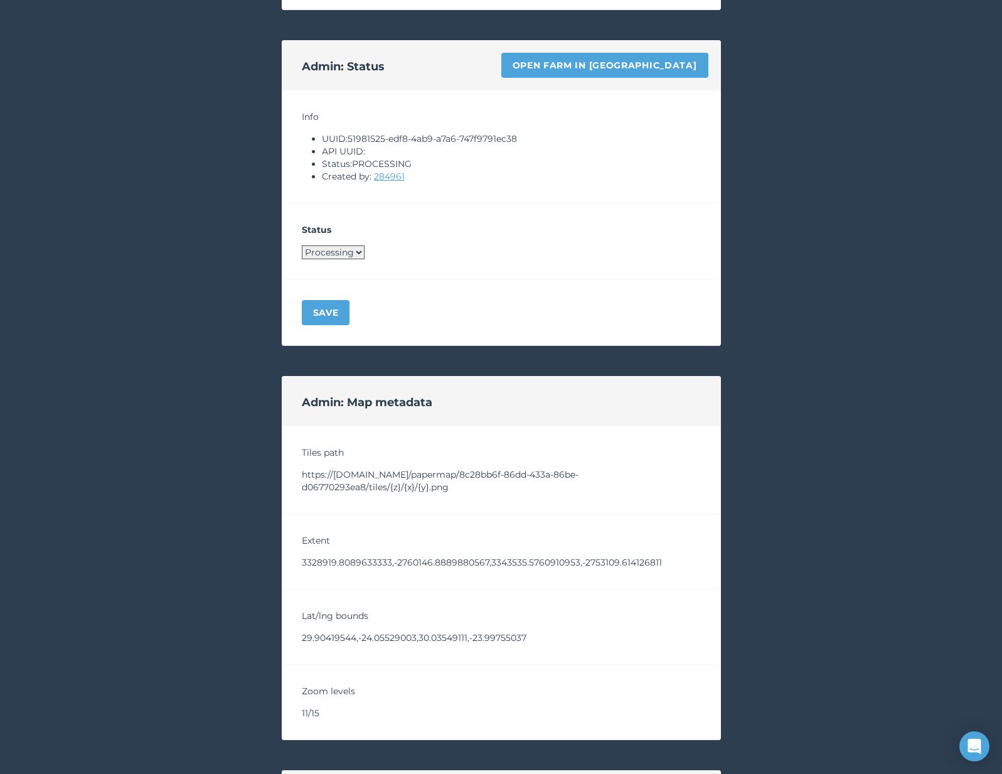
click at [341, 254] on select "Processing Live Archived" at bounding box center [333, 252] width 63 height 14
select select "LIVE"
click at [336, 321] on button "Save" at bounding box center [326, 312] width 48 height 25
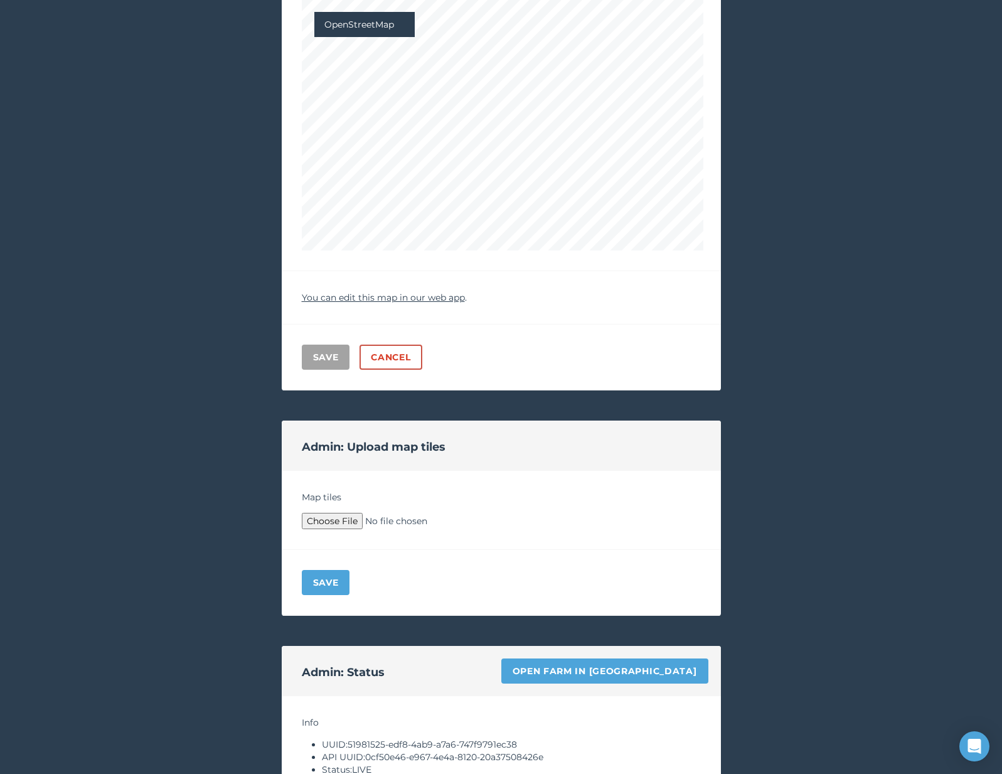
scroll to position [0, 0]
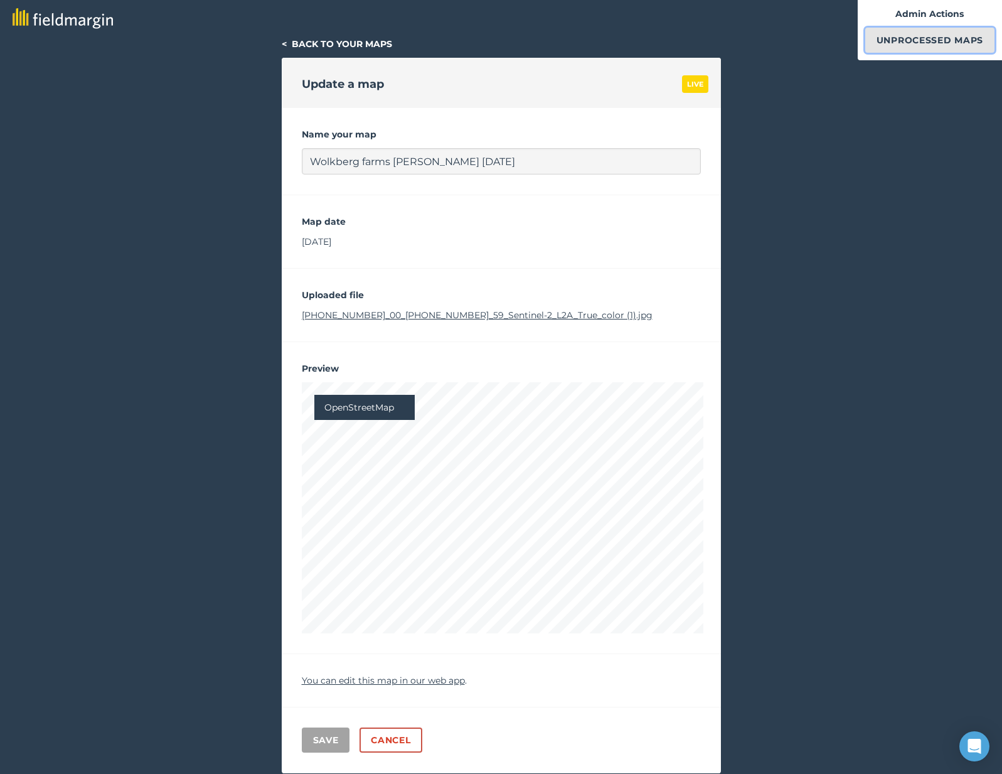
click at [900, 51] on link "Unprocessed Maps" at bounding box center [929, 40] width 129 height 25
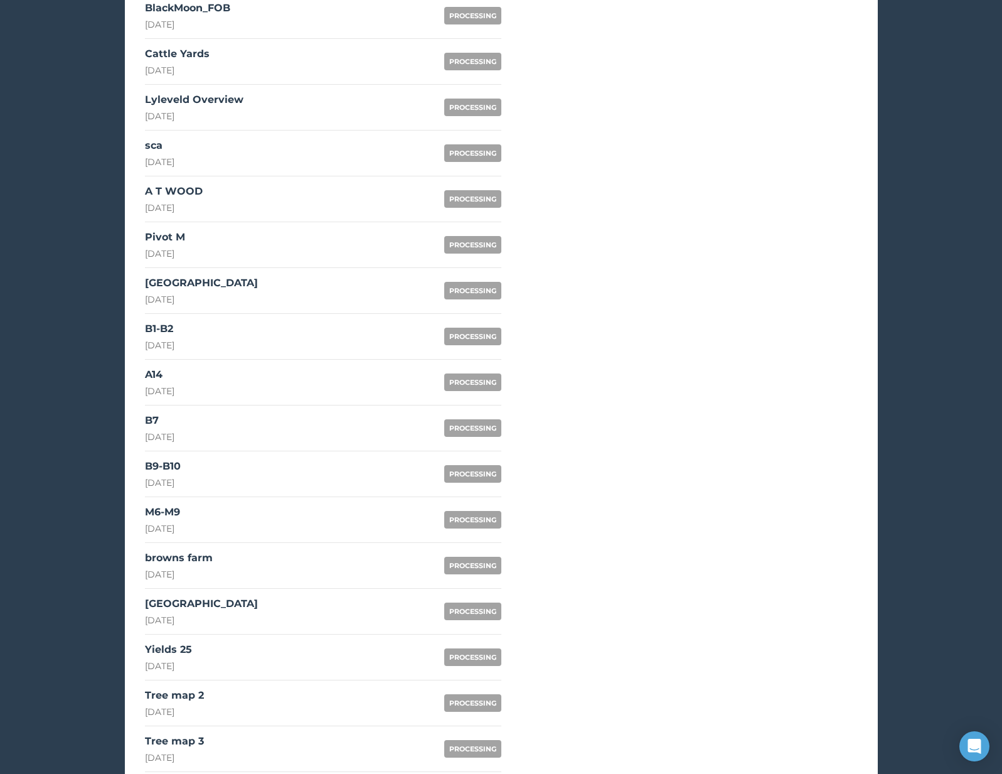
scroll to position [678, 0]
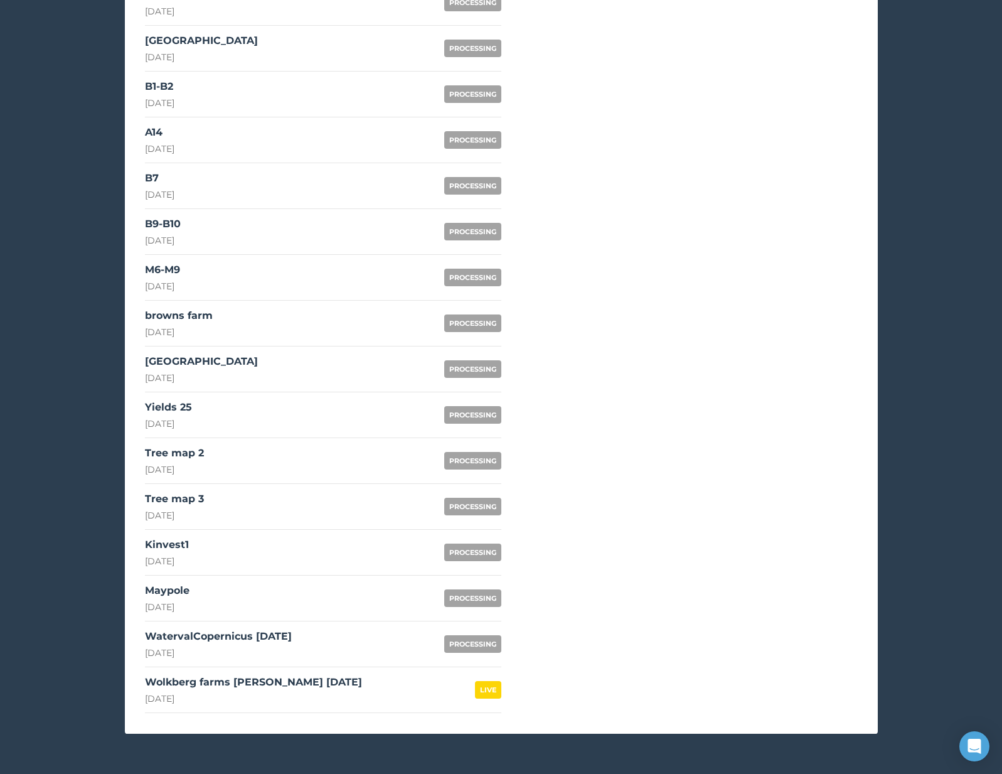
click at [283, 647] on div "[DATE]" at bounding box center [218, 652] width 147 height 13
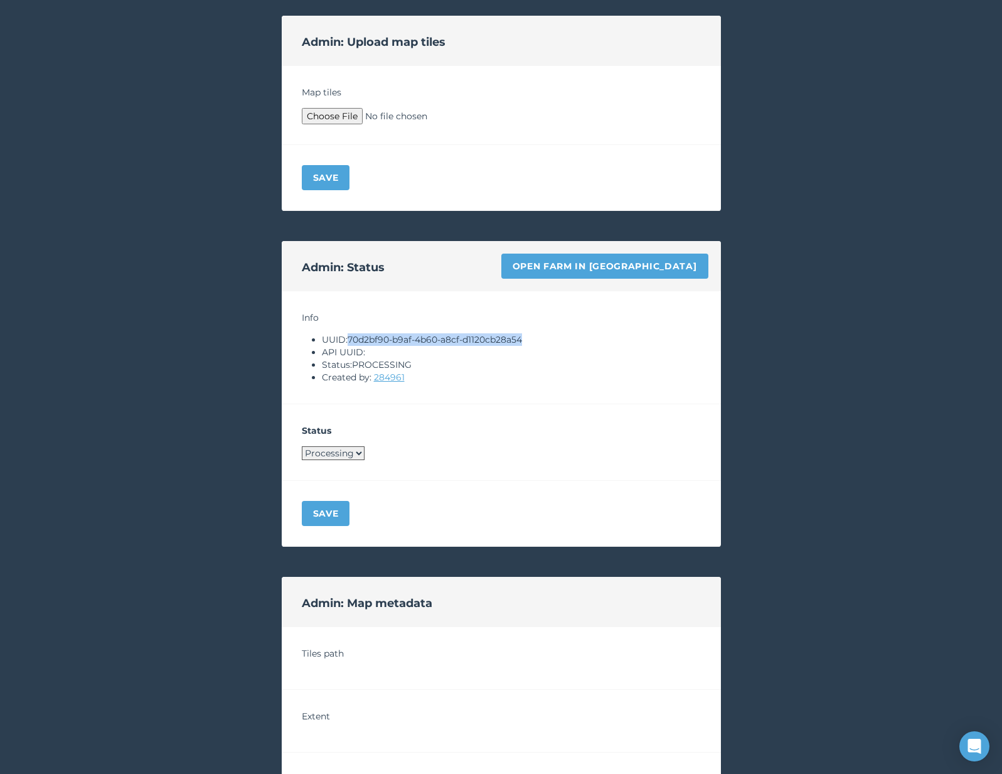
drag, startPoint x: 349, startPoint y: 338, endPoint x: 568, endPoint y: 338, distance: 219.0
click at [569, 338] on li "UUID: 70d2bf90-b9af-4b60-a8cf-d1120cb28a54" at bounding box center [511, 339] width 379 height 13
copy li "70d2bf90-b9af-4b60-a8cf-d1120cb28a54"
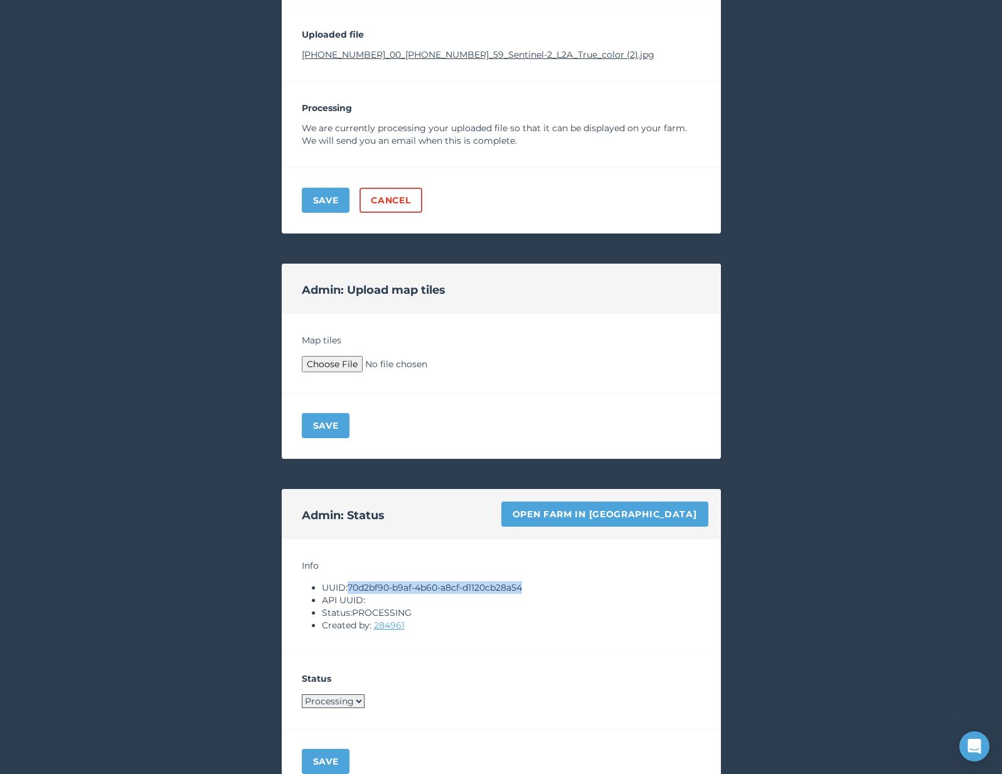
scroll to position [151, 0]
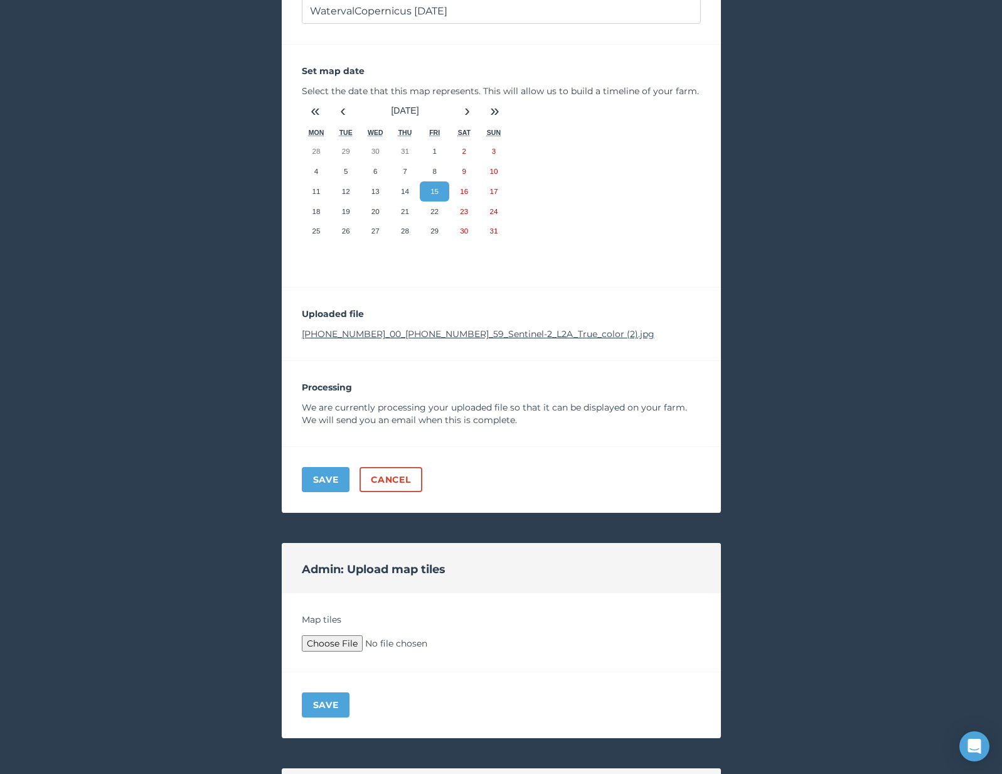
click at [438, 326] on div "Uploaded file 2025-08-03-00_00_2025-08-03-23_59_Sentinel-2_L2A_True_color (2).j…" at bounding box center [501, 323] width 439 height 73
click at [432, 336] on link "2025-08-03-00_00_2025-08-03-23_59_Sentinel-2_L2A_True_color (2).jpg" at bounding box center [478, 333] width 353 height 11
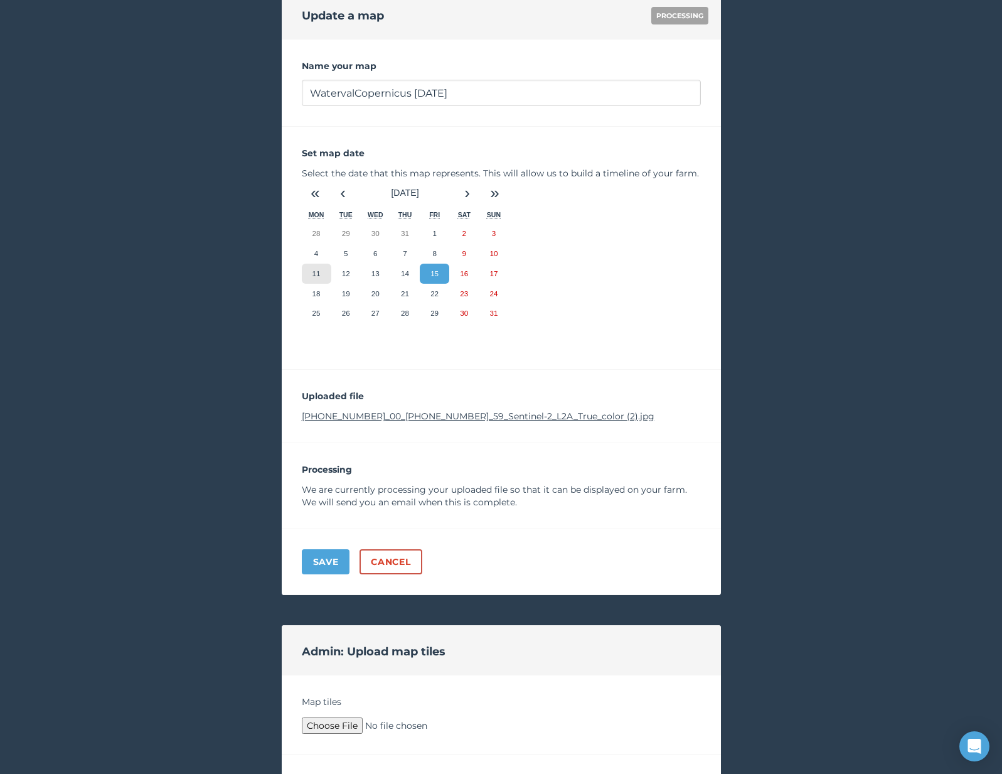
scroll to position [164, 0]
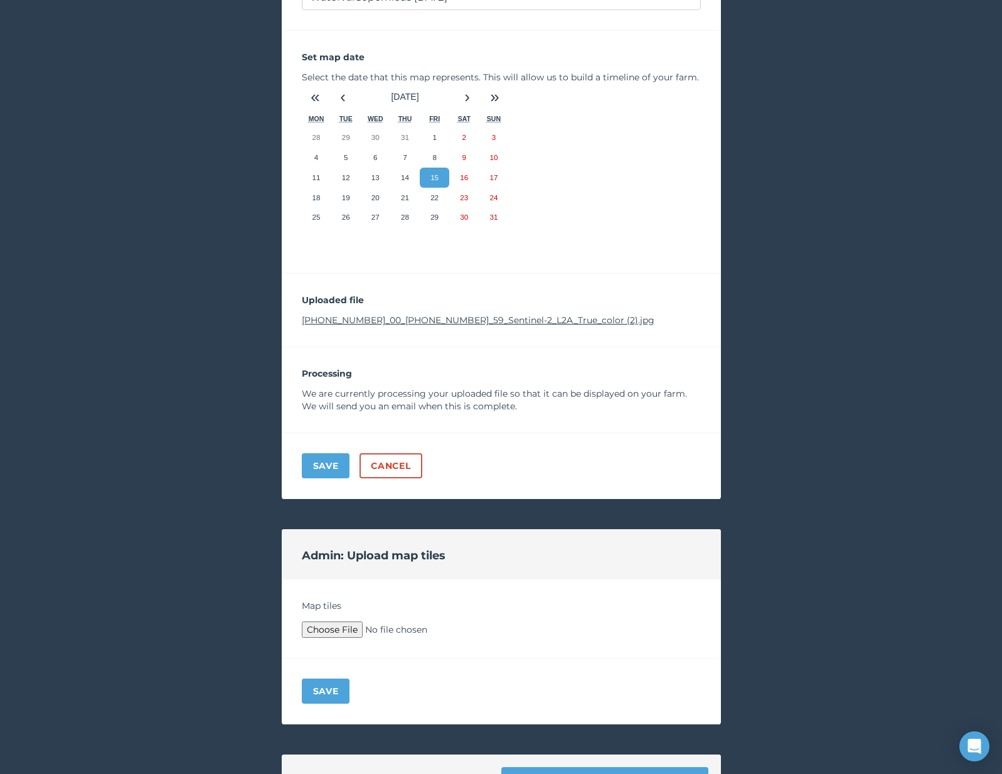
type input "C:\fakepath\Archive.zip"
click at [339, 676] on div "Save" at bounding box center [501, 691] width 439 height 66
click at [331, 685] on button "Save" at bounding box center [326, 690] width 48 height 25
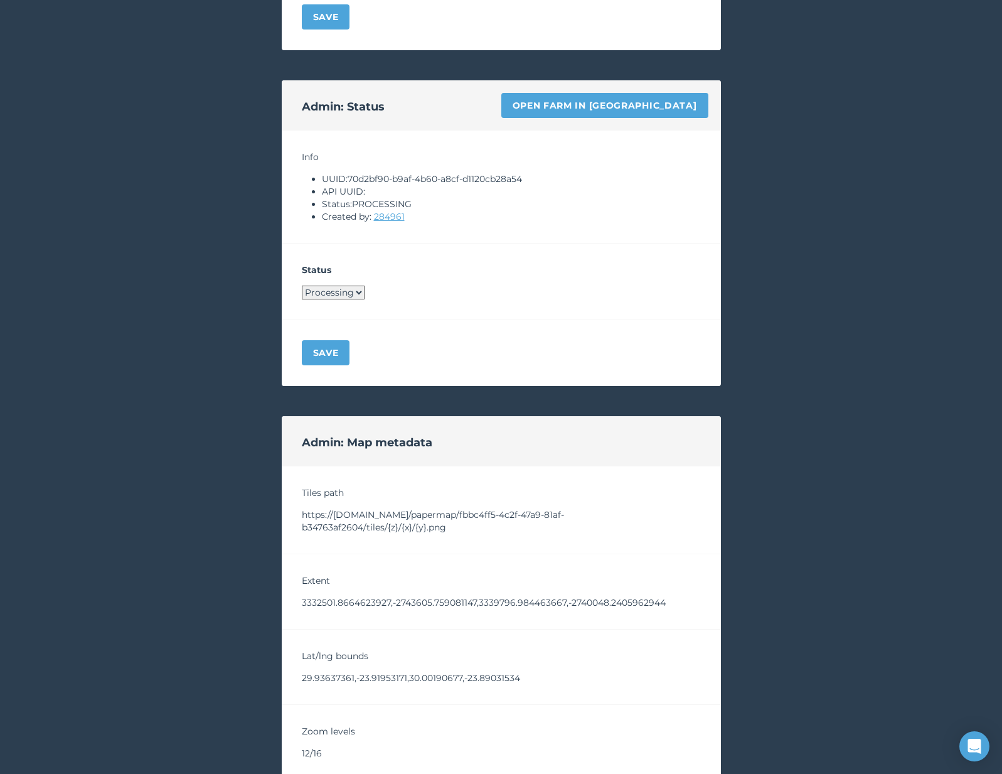
scroll to position [1125, 0]
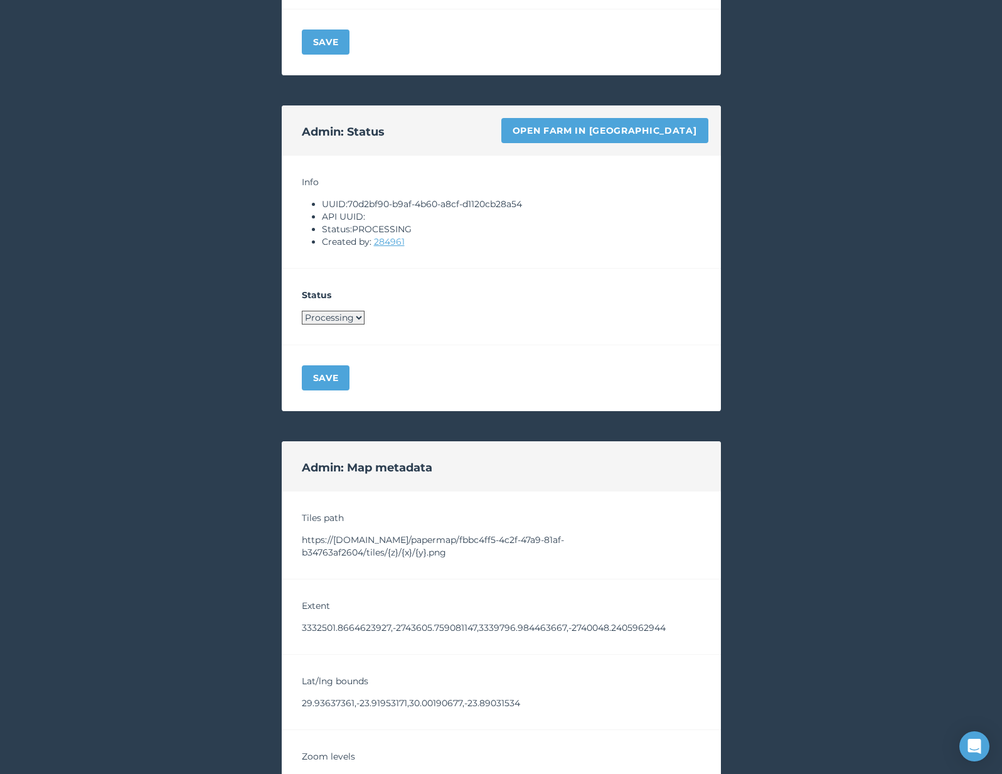
click at [335, 323] on select "Processing Live Archived" at bounding box center [333, 318] width 63 height 14
select select "LIVE"
click at [304, 375] on button "Save" at bounding box center [326, 377] width 48 height 25
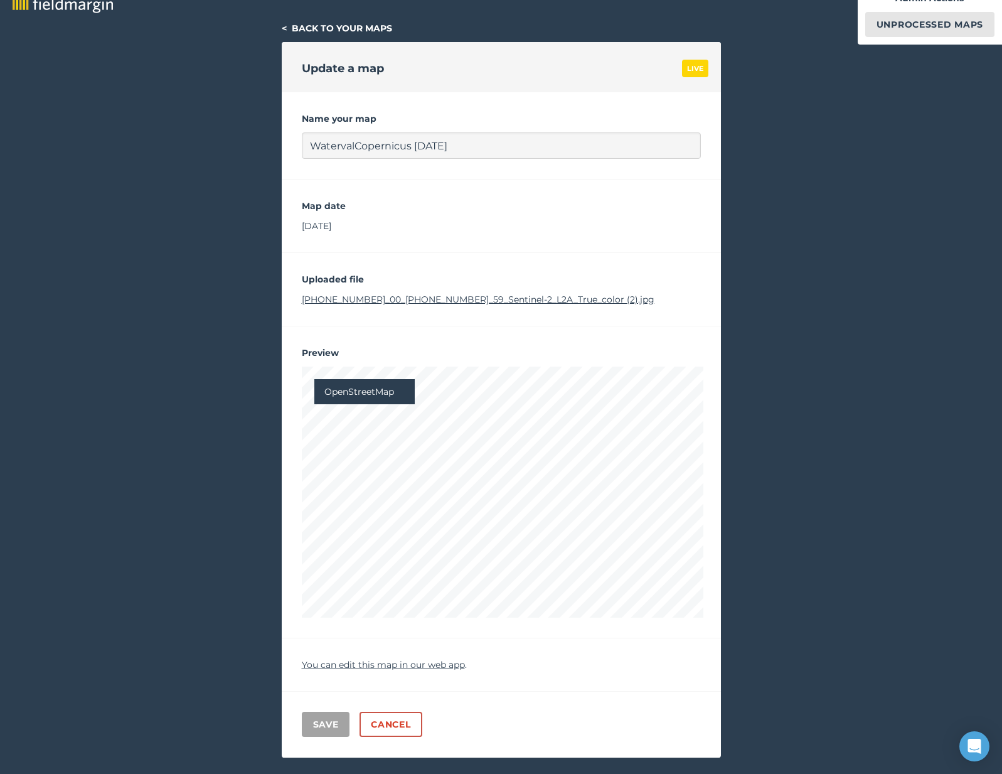
scroll to position [0, 0]
